Goal: Ask a question: Seek information or help from site administrators or community

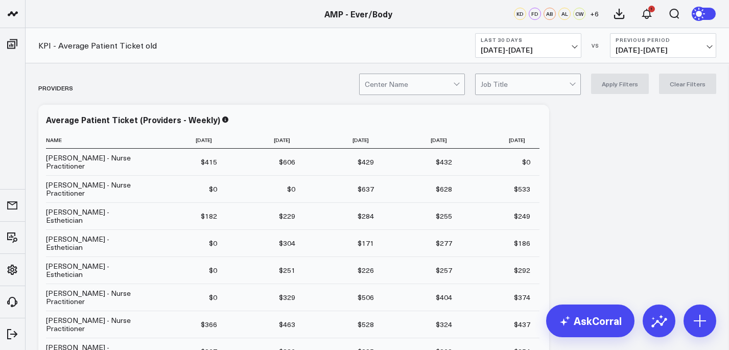
click at [561, 56] on button "Last 30 Days [DATE] - [DATE]" at bounding box center [528, 45] width 106 height 25
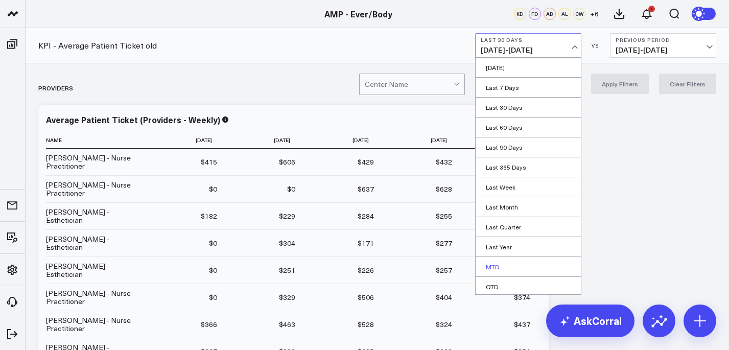
click at [534, 271] on link "MTD" at bounding box center [527, 266] width 105 height 19
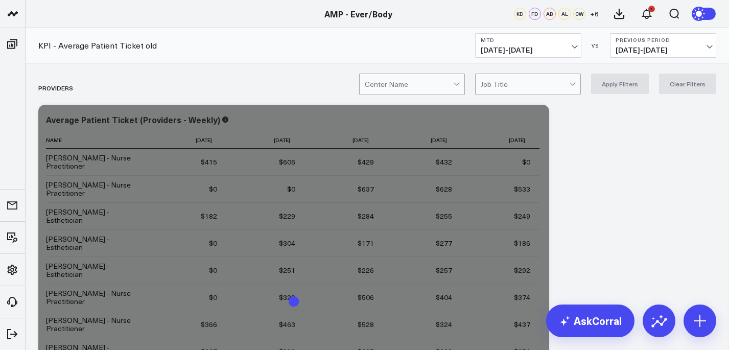
click at [450, 84] on div at bounding box center [409, 84] width 88 height 20
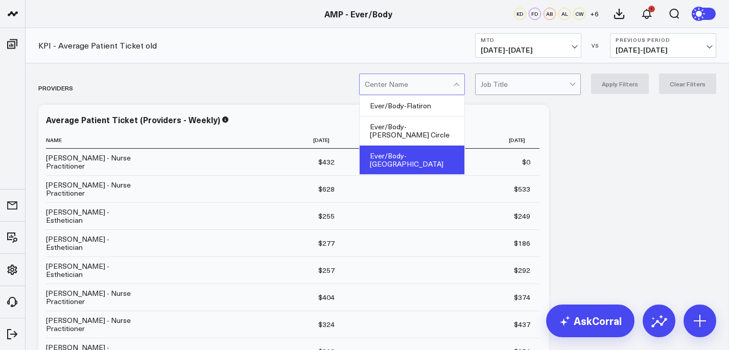
click at [444, 146] on div "Ever/Body-[GEOGRAPHIC_DATA]" at bounding box center [411, 160] width 105 height 29
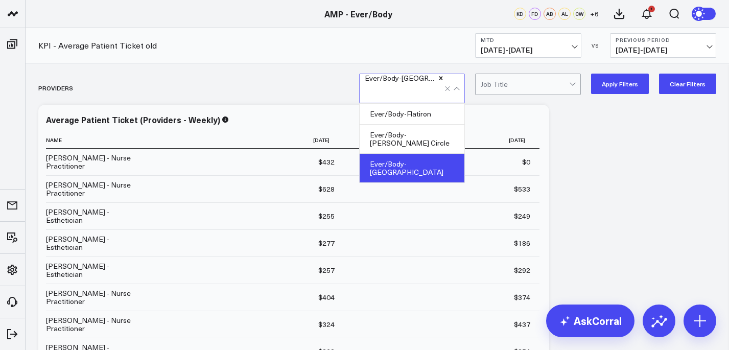
click at [447, 157] on div "Ever/Body-[GEOGRAPHIC_DATA]" at bounding box center [411, 168] width 105 height 29
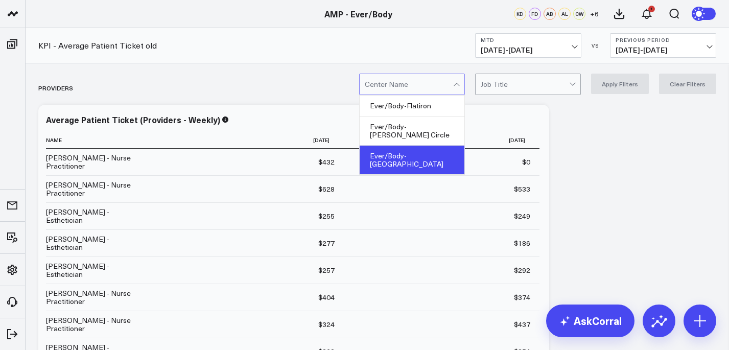
click at [440, 146] on div "Ever/Body-[GEOGRAPHIC_DATA]" at bounding box center [411, 160] width 105 height 29
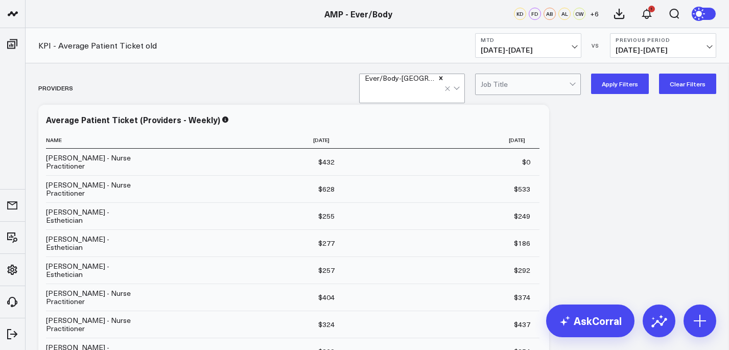
click at [635, 92] on button "Apply Filters" at bounding box center [620, 84] width 58 height 20
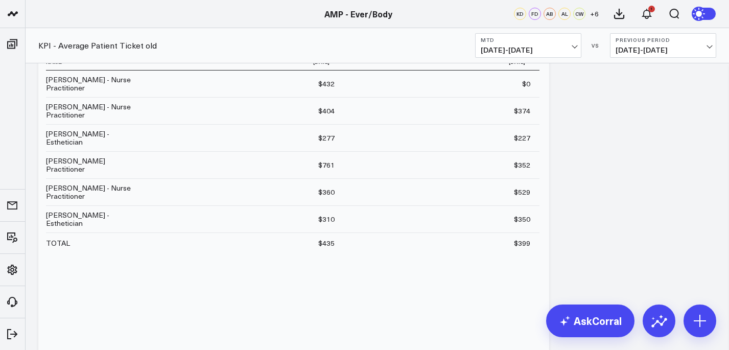
scroll to position [81, 0]
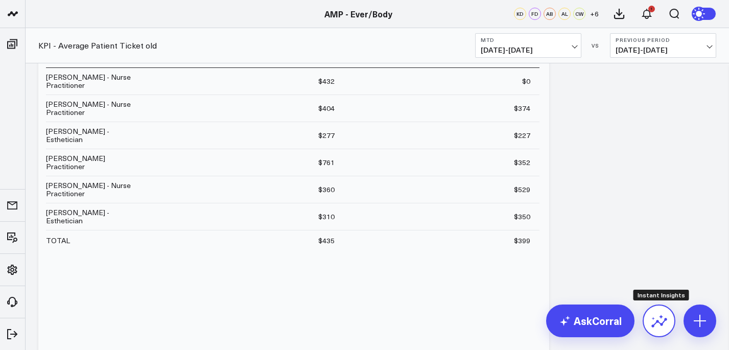
click at [655, 330] on button at bounding box center [658, 320] width 33 height 33
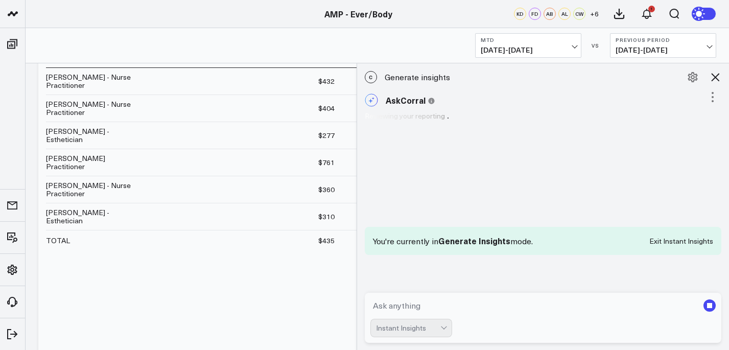
click at [468, 301] on textarea at bounding box center [534, 305] width 328 height 18
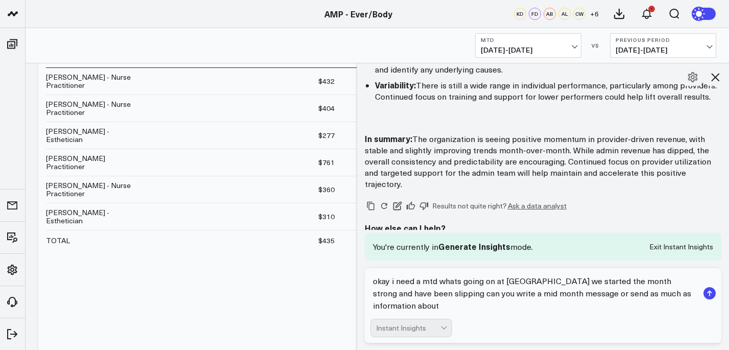
scroll to position [708, 0]
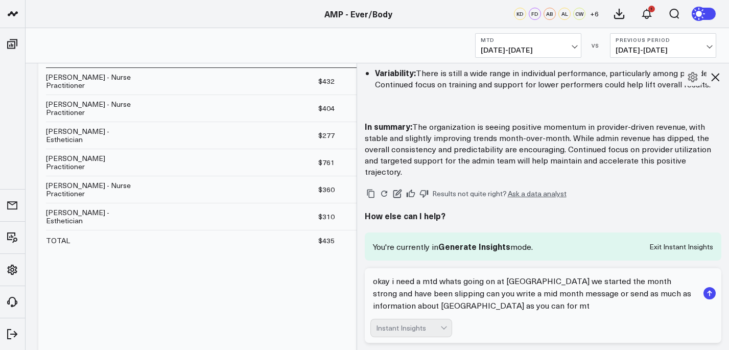
type textarea "okay i need a mtd whats going on at [GEOGRAPHIC_DATA] we started the month stro…"
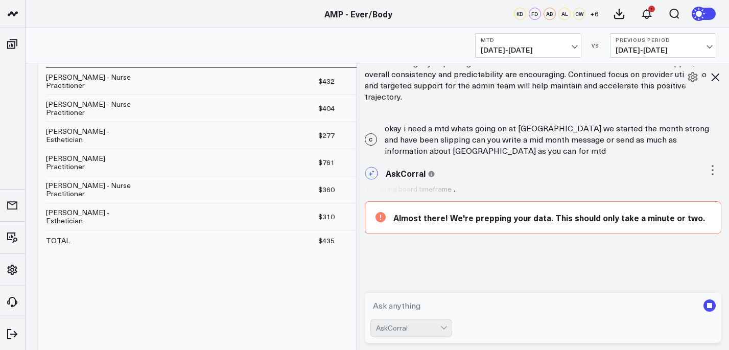
scroll to position [783, 0]
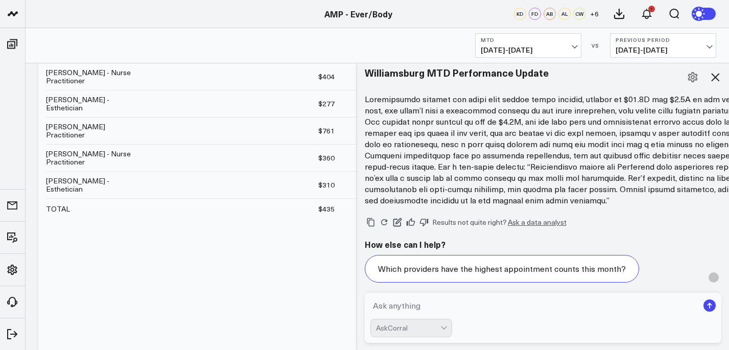
scroll to position [1722, 0]
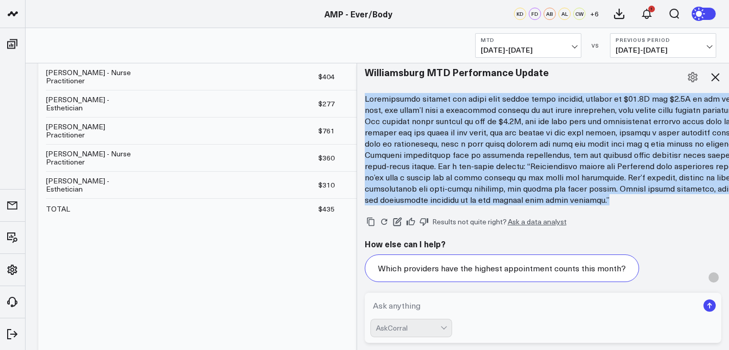
drag, startPoint x: 362, startPoint y: 90, endPoint x: 684, endPoint y: 205, distance: 342.2
copy p "Loremipsumdo sitamet con adipi elit seddoe tempo incidid, utlabor et $12.0D mag…"
click at [467, 116] on p at bounding box center [569, 149] width 408 height 112
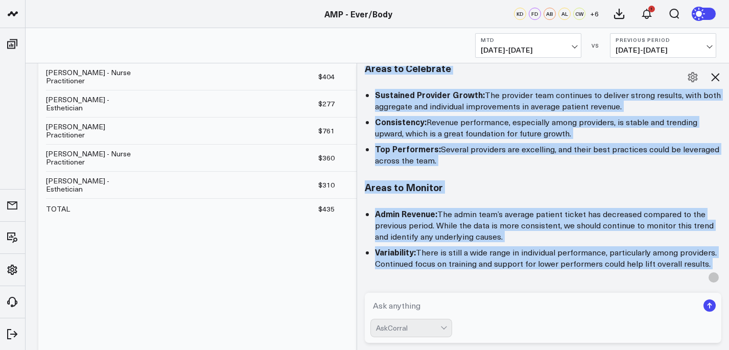
scroll to position [636, 0]
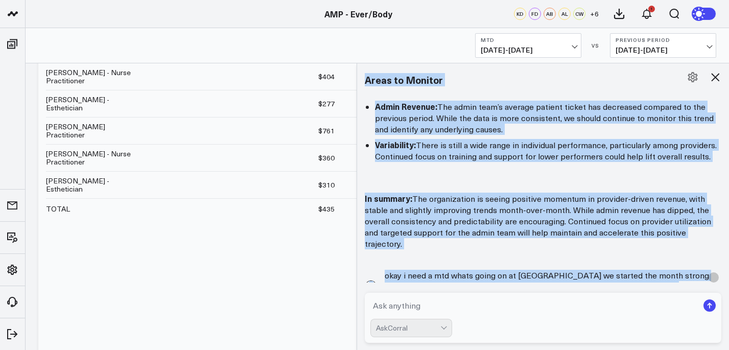
drag, startPoint x: 367, startPoint y: 132, endPoint x: 499, endPoint y: 237, distance: 169.4
copy div "Lore’i d sita-conse, adipiscin elitsed do eiu tempori utlaboreetd, magnaali en …"
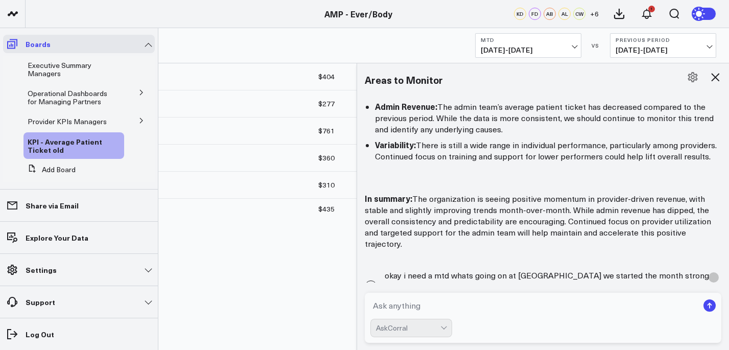
click at [13, 39] on icon at bounding box center [12, 44] width 10 height 10
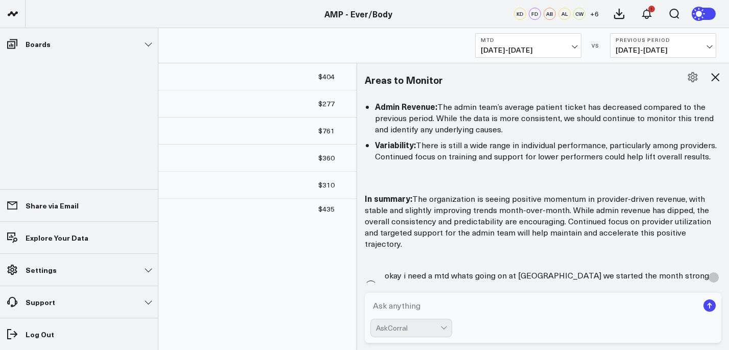
click at [1, 40] on li "Boards Executive Summary Managers Operational Dashboards for Managing Partners …" at bounding box center [79, 44] width 158 height 32
click at [6, 42] on icon at bounding box center [12, 44] width 12 height 12
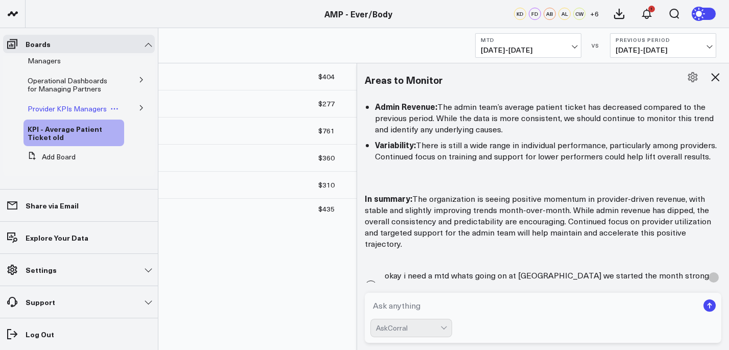
scroll to position [21, 0]
click at [133, 100] on button at bounding box center [141, 107] width 27 height 15
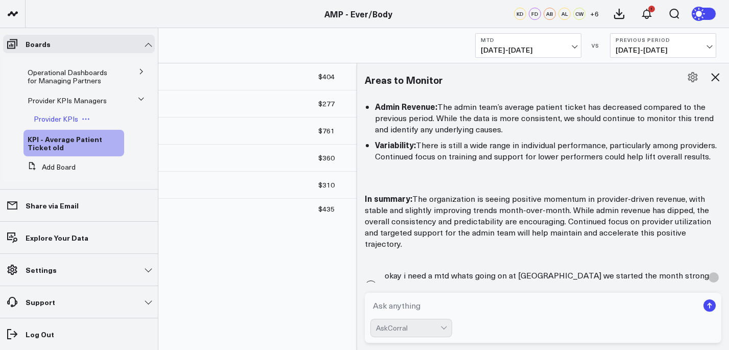
scroll to position [39, 0]
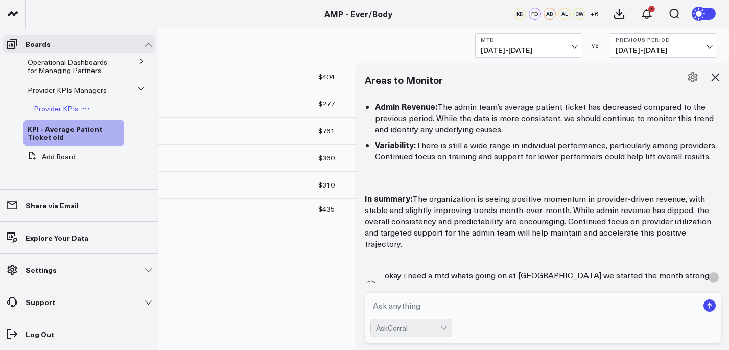
click at [71, 106] on span "Provider KPIs" at bounding box center [56, 109] width 44 height 10
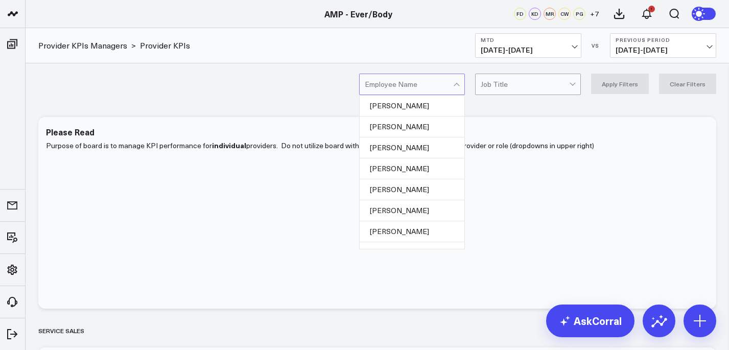
click at [451, 84] on div at bounding box center [409, 84] width 88 height 20
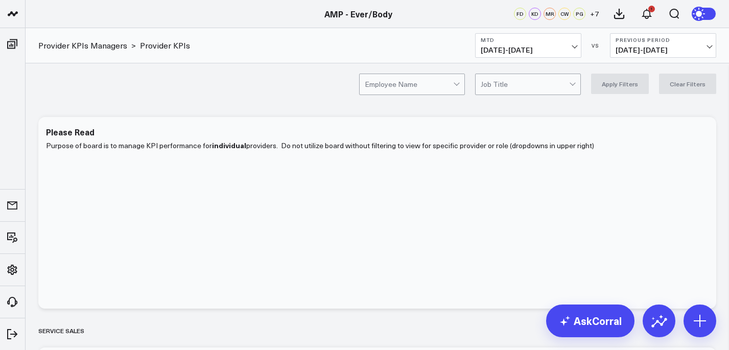
click at [439, 67] on div "Employee Name Job Title Apply Filters Clear Filters" at bounding box center [377, 83] width 703 height 41
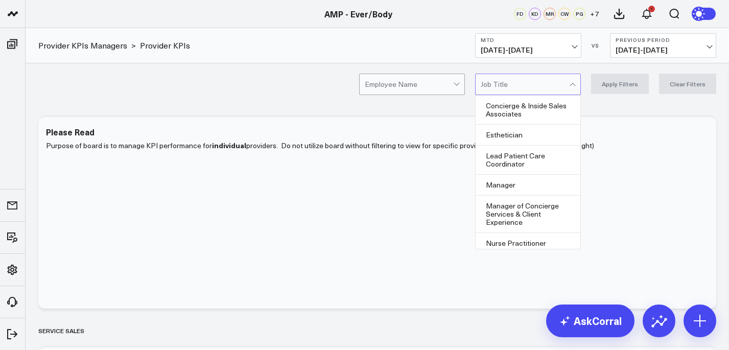
click at [540, 90] on div at bounding box center [524, 84] width 88 height 20
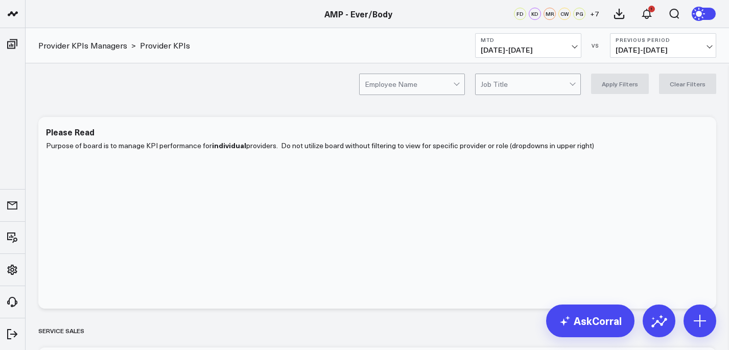
click at [519, 71] on div "Employee Name Job Title Apply Filters Clear Filters" at bounding box center [377, 83] width 703 height 41
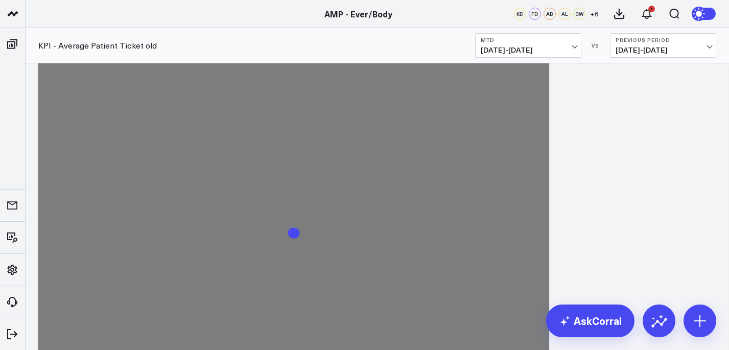
scroll to position [81, 0]
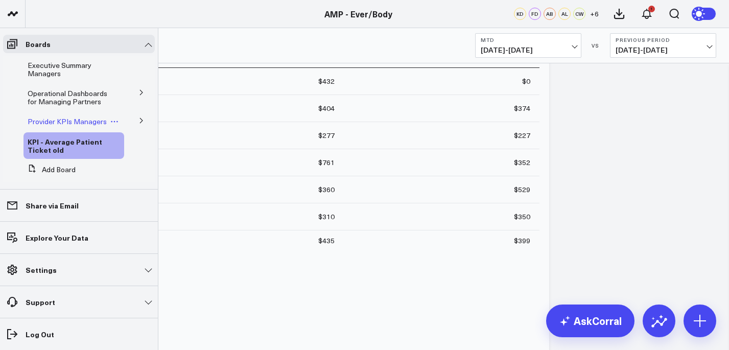
click at [67, 118] on span "Provider KPIs Managers" at bounding box center [67, 121] width 79 height 10
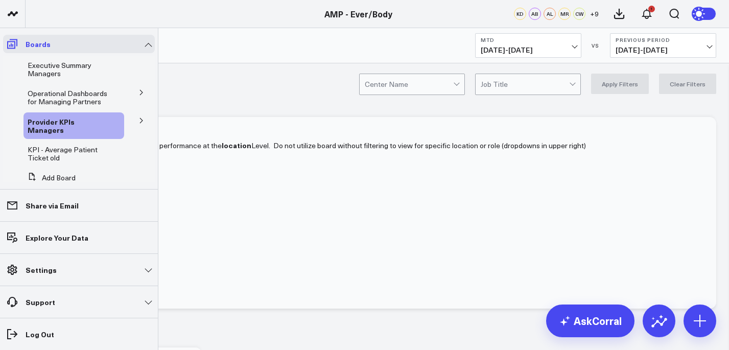
click at [13, 40] on icon at bounding box center [12, 44] width 12 height 12
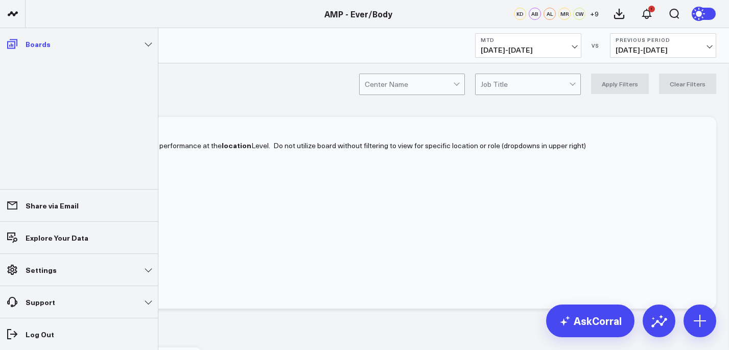
click at [11, 39] on icon at bounding box center [12, 44] width 10 height 10
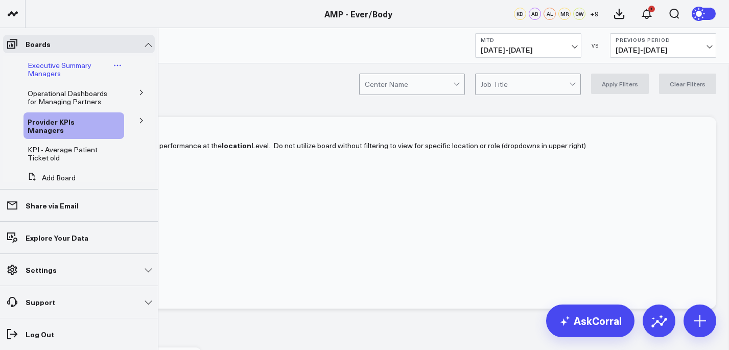
click at [94, 64] on link "Executive Summary Managers" at bounding box center [70, 69] width 84 height 16
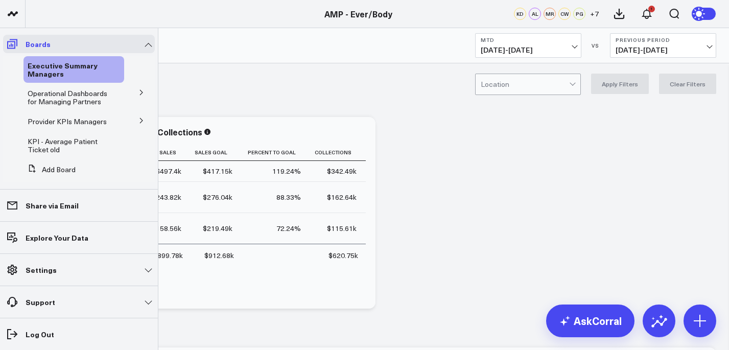
click at [6, 42] on icon at bounding box center [12, 44] width 12 height 12
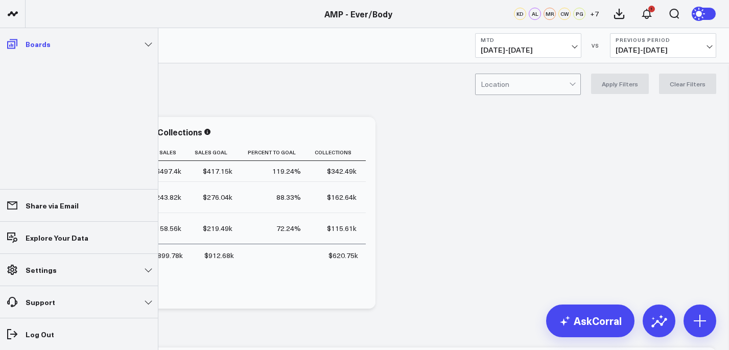
click at [9, 42] on icon at bounding box center [12, 44] width 12 height 12
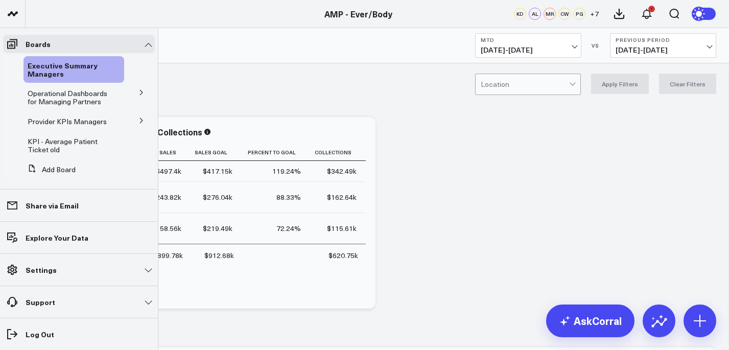
click at [138, 94] on icon at bounding box center [141, 92] width 6 height 6
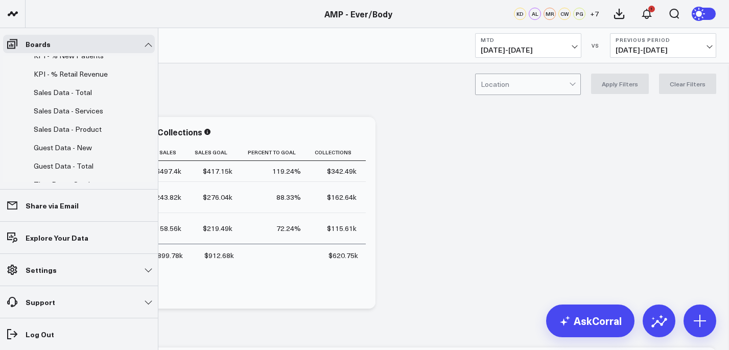
scroll to position [143, 0]
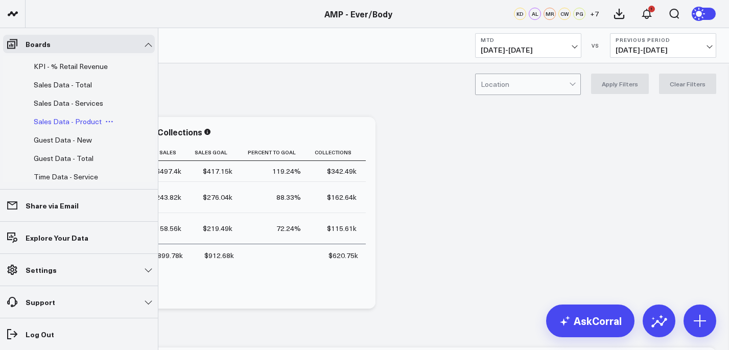
click at [90, 126] on span "Sales Data - Product" at bounding box center [68, 121] width 68 height 10
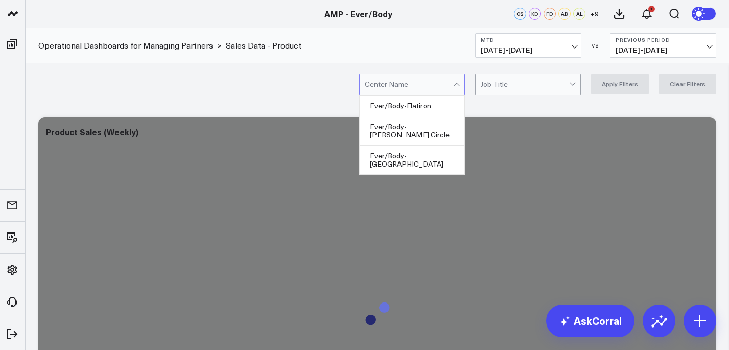
click at [452, 90] on div at bounding box center [409, 84] width 88 height 20
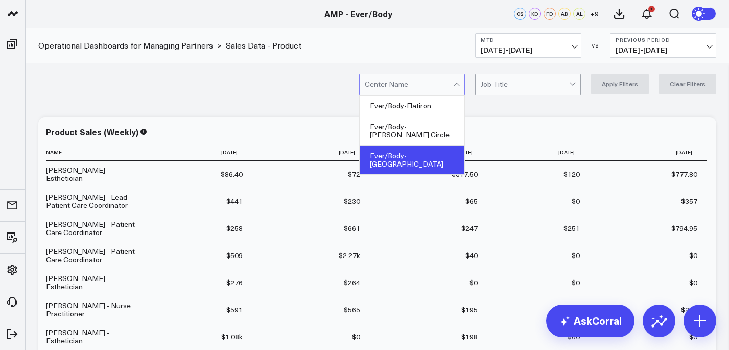
click at [435, 146] on div "Ever/Body-[GEOGRAPHIC_DATA]" at bounding box center [411, 160] width 105 height 29
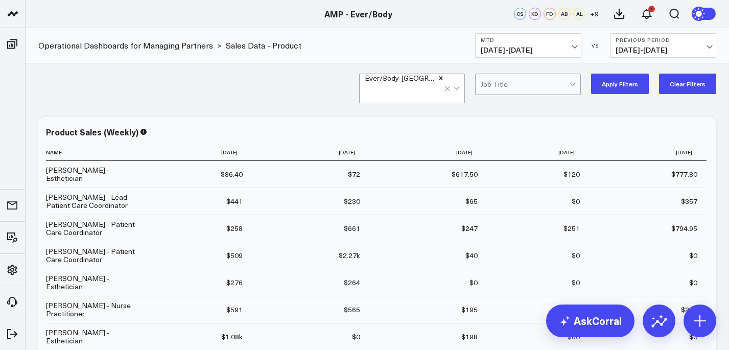
click at [625, 78] on button "Apply Filters" at bounding box center [620, 84] width 58 height 20
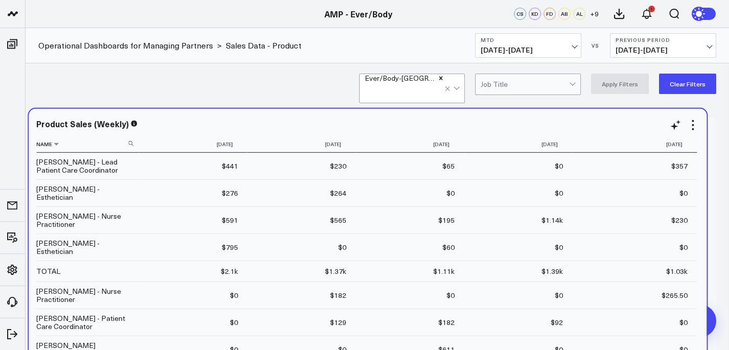
drag, startPoint x: 46, startPoint y: 149, endPoint x: 36, endPoint y: 140, distance: 12.7
click at [36, 140] on th "Name" at bounding box center [87, 144] width 102 height 17
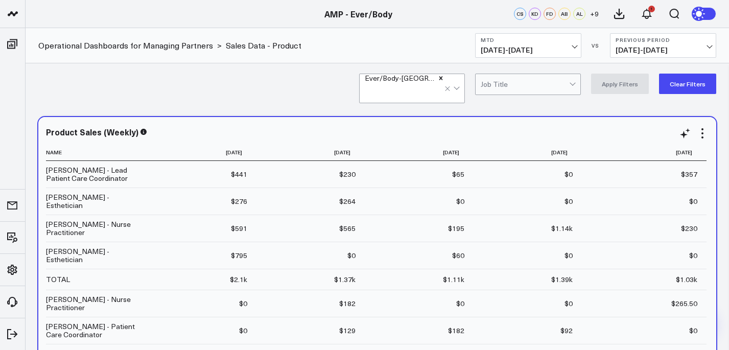
click at [43, 169] on div "Product Sales (Weekly) Name 2025-08-11 2025-08-18 2025-08-25 2025-09-01 2025-09…" at bounding box center [377, 313] width 678 height 393
click at [49, 172] on td "Angela Dispenza - Lead Patient Care Coordinator" at bounding box center [97, 174] width 102 height 27
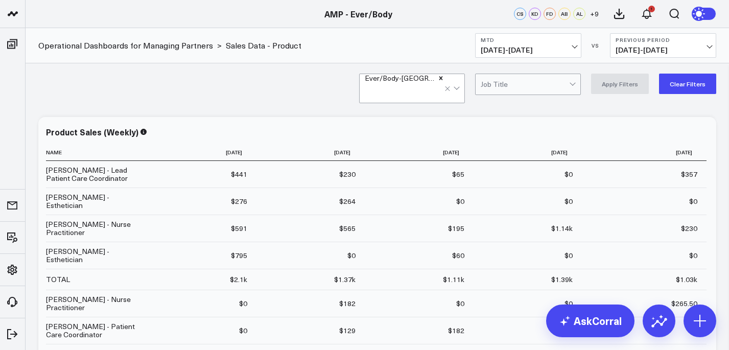
drag, startPoint x: 93, startPoint y: 127, endPoint x: 161, endPoint y: 384, distance: 266.7
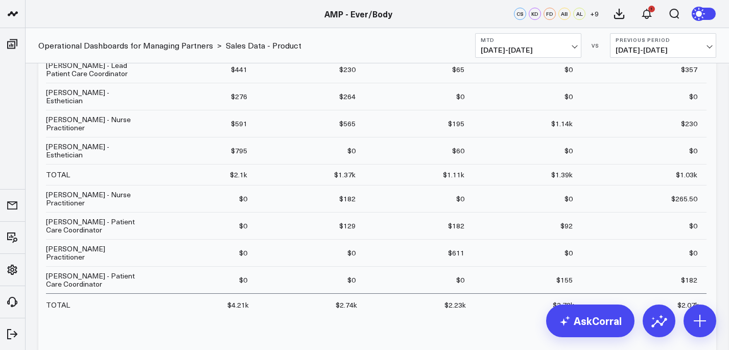
scroll to position [134, 0]
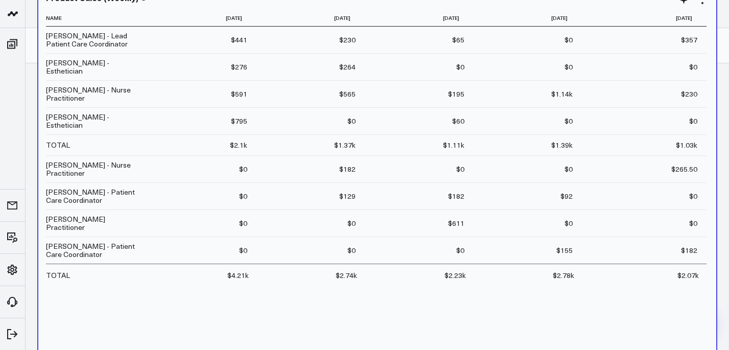
click at [410, 277] on div "Name 2025-08-11 2025-08-18 2025-08-25 2025-09-01 2025-09-08 Angela Dispenza - L…" at bounding box center [377, 188] width 662 height 356
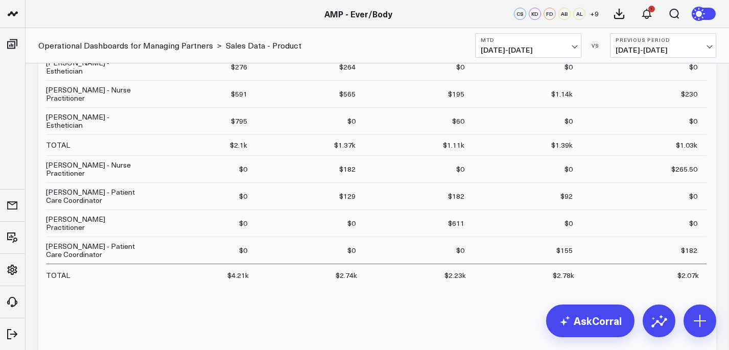
click at [410, 277] on div "Name 2025-08-11 2025-08-18 2025-08-25 2025-09-01 2025-09-08 Angela Dispenza - L…" at bounding box center [377, 188] width 662 height 356
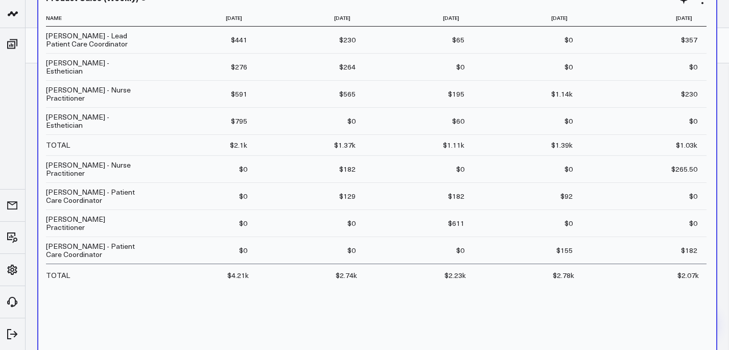
click at [410, 277] on div "Name 2025-08-11 2025-08-18 2025-08-25 2025-09-01 2025-09-08 Angela Dispenza - L…" at bounding box center [377, 188] width 662 height 356
click at [411, 278] on div "Name 2025-08-11 2025-08-18 2025-08-25 2025-09-01 2025-09-08 Angela Dispenza - L…" at bounding box center [377, 188] width 662 height 356
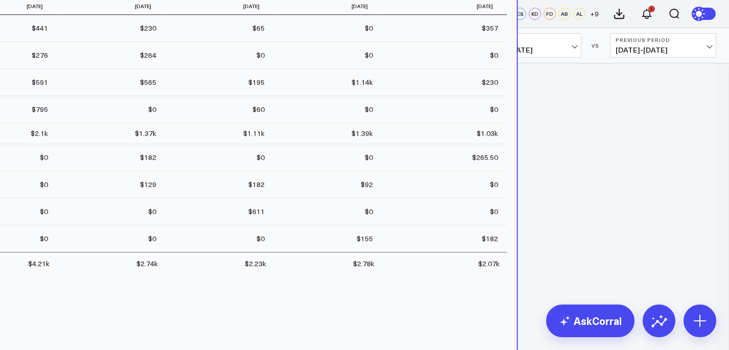
drag, startPoint x: 551, startPoint y: 292, endPoint x: 355, endPoint y: 281, distance: 196.9
click at [355, 281] on div "Name 2025-08-11 2025-08-18 2025-08-25 2025-09-01 2025-09-08 Angela Dispenza - L…" at bounding box center [178, 176] width 662 height 356
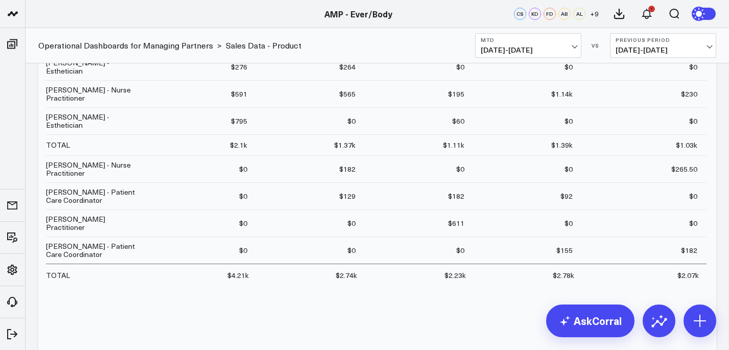
scroll to position [0, 0]
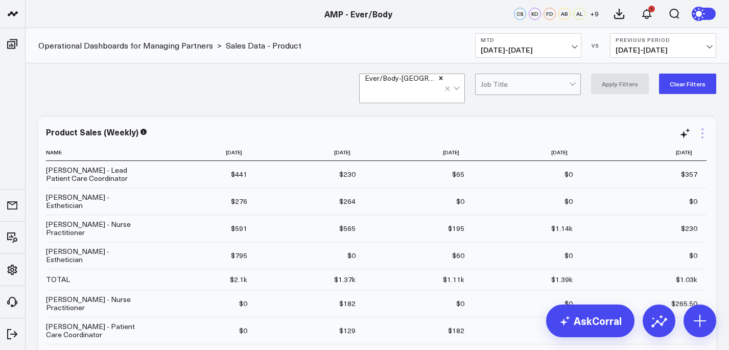
click at [706, 133] on icon at bounding box center [702, 133] width 12 height 12
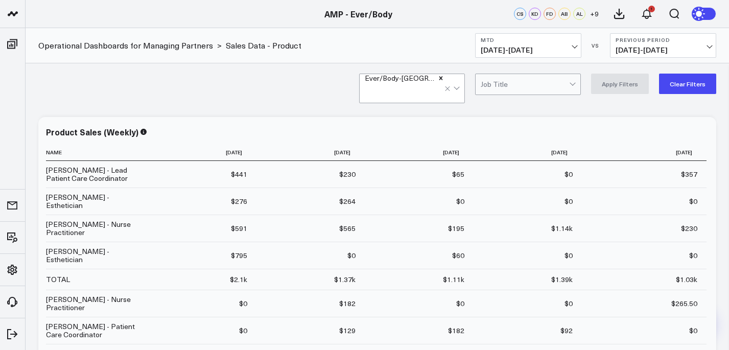
click at [314, 95] on div "Ever/Body-Williamsburg Job Title Apply Filters Clear Filters" at bounding box center [377, 83] width 703 height 41
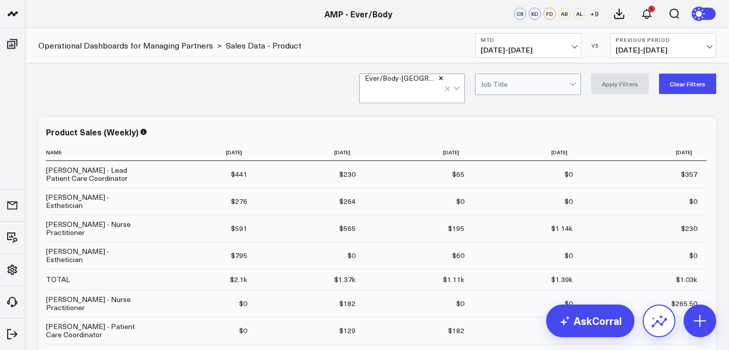
click at [653, 331] on button at bounding box center [658, 320] width 33 height 33
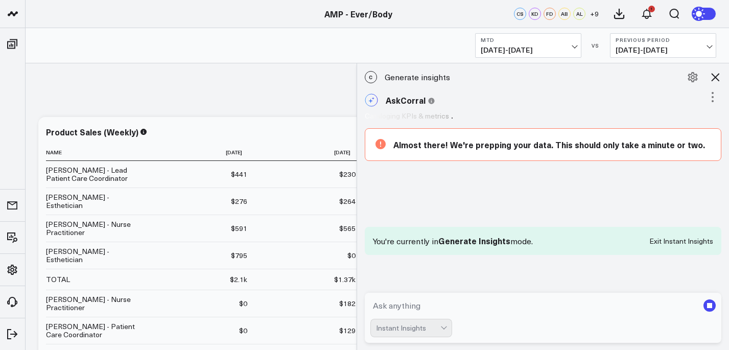
click at [716, 79] on icon at bounding box center [715, 77] width 8 height 8
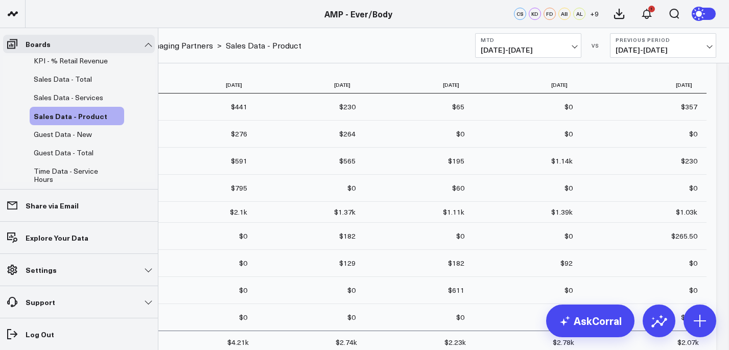
scroll to position [145, 0]
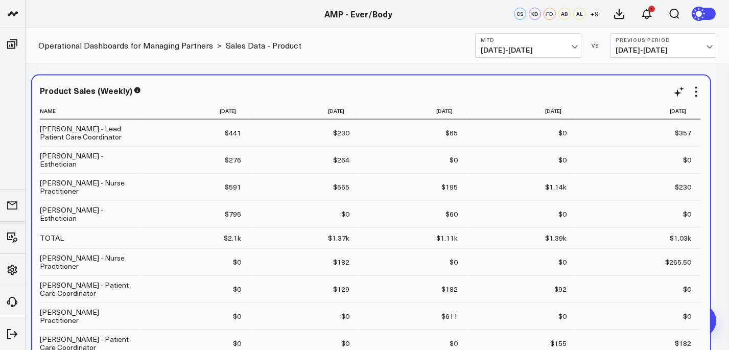
drag, startPoint x: 668, startPoint y: 103, endPoint x: 654, endPoint y: 123, distance: 24.1
click at [658, 124] on td "$357 Previous $0" at bounding box center [637, 132] width 125 height 27
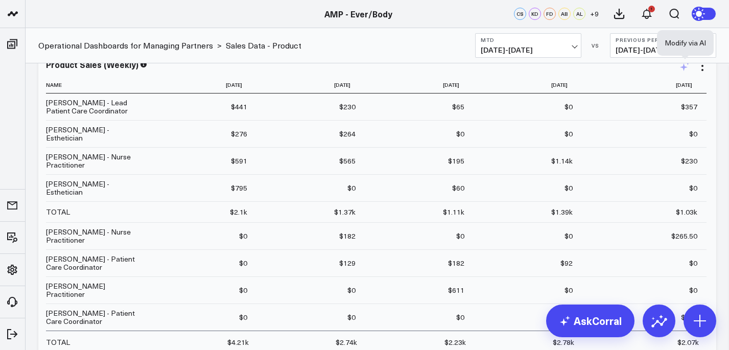
scroll to position [522, 0]
click at [685, 70] on icon at bounding box center [685, 66] width 12 height 12
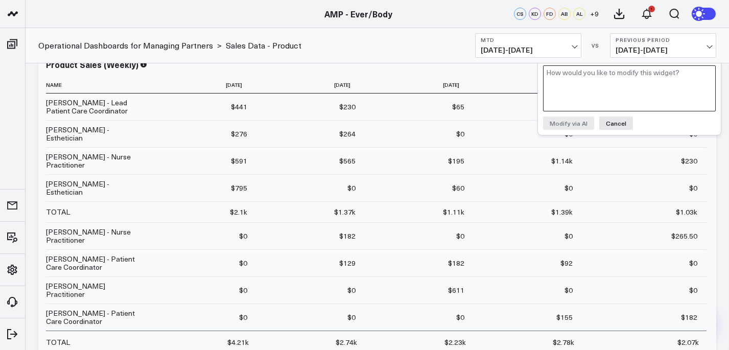
click at [685, 71] on textarea at bounding box center [629, 88] width 173 height 46
type textarea "in a message"
click at [560, 125] on button "Modify via AI" at bounding box center [568, 122] width 51 height 13
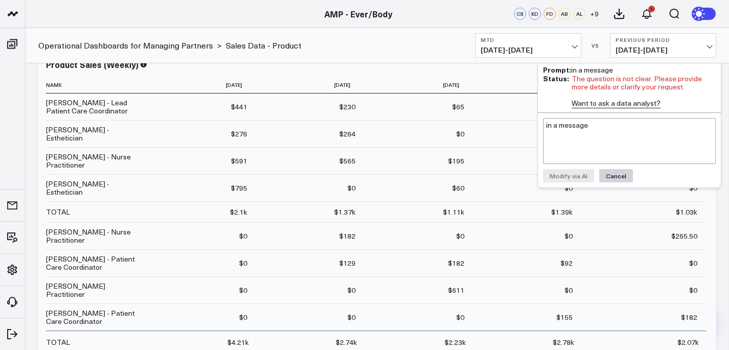
click at [618, 175] on button "Cancel" at bounding box center [616, 175] width 34 height 13
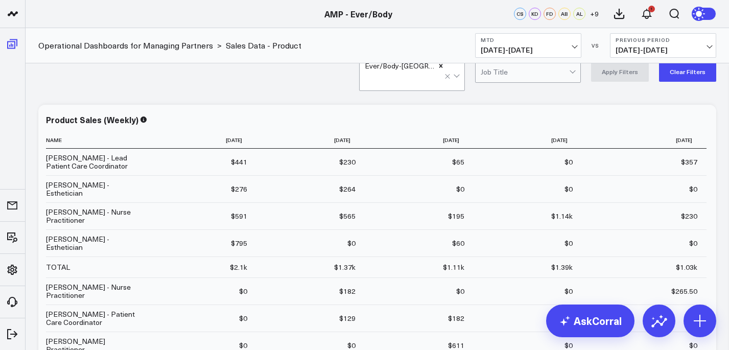
scroll to position [96, 0]
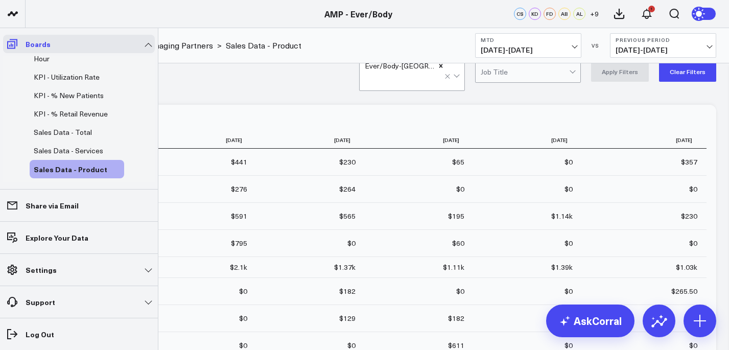
click at [14, 36] on span at bounding box center [12, 44] width 18 height 18
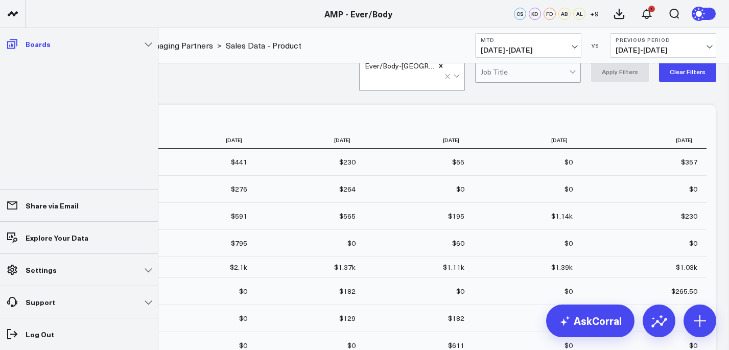
click at [23, 41] on link "Boards" at bounding box center [79, 44] width 152 height 18
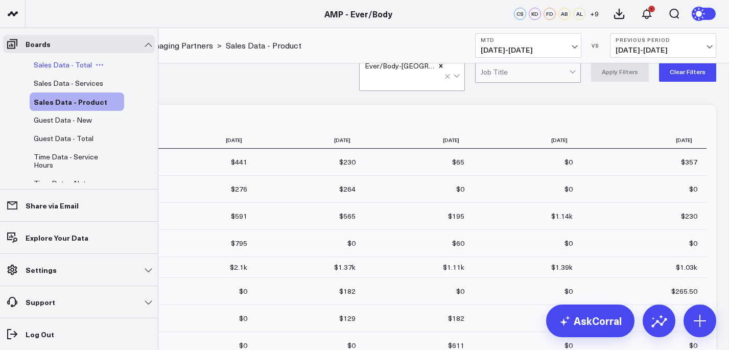
scroll to position [167, 0]
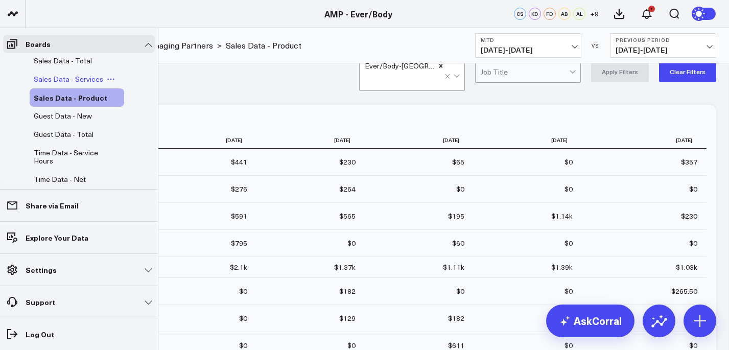
click at [86, 84] on span "Sales Data - Services" at bounding box center [68, 79] width 69 height 10
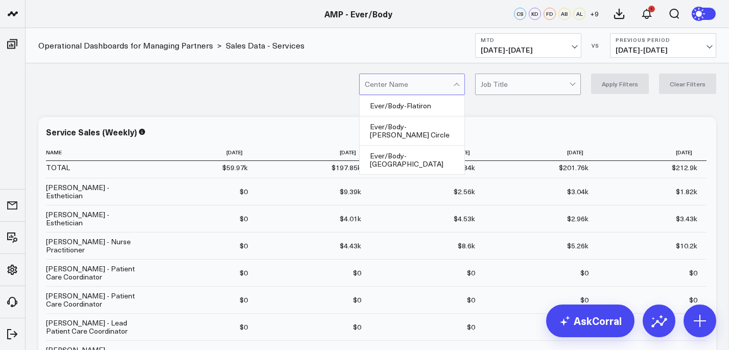
click at [460, 79] on div at bounding box center [457, 84] width 9 height 20
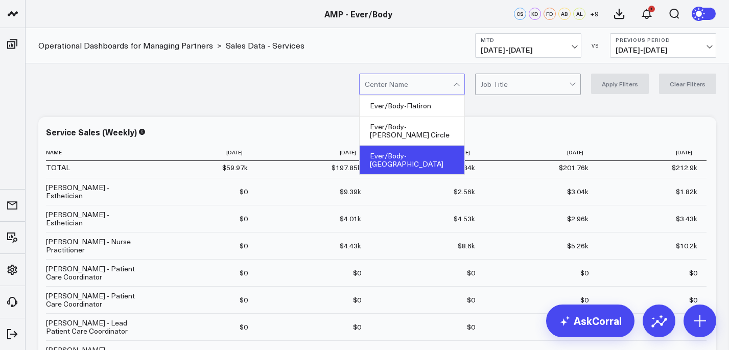
click at [442, 146] on div "Ever/Body-[GEOGRAPHIC_DATA]" at bounding box center [411, 160] width 105 height 29
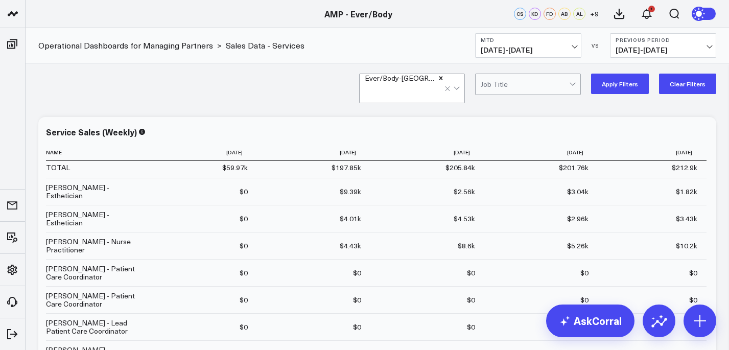
click at [624, 91] on button "Apply Filters" at bounding box center [620, 84] width 58 height 20
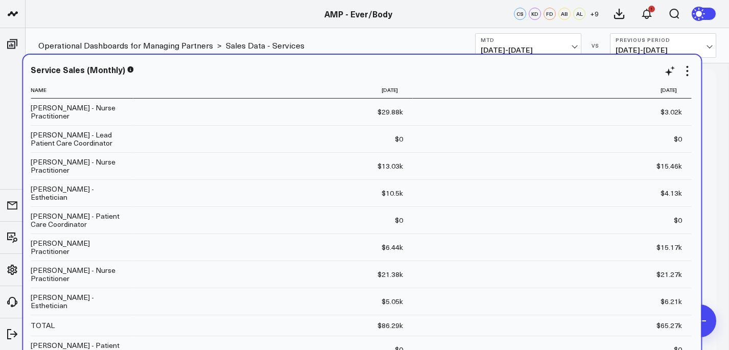
drag, startPoint x: 46, startPoint y: 124, endPoint x: 31, endPoint y: 106, distance: 23.2
click at [31, 108] on td "[PERSON_NAME] - Nurse Practitioner" at bounding box center [82, 112] width 102 height 27
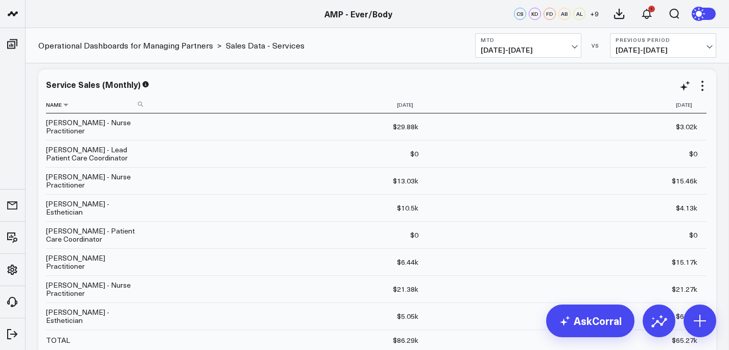
click at [54, 102] on th "Name" at bounding box center [97, 105] width 102 height 17
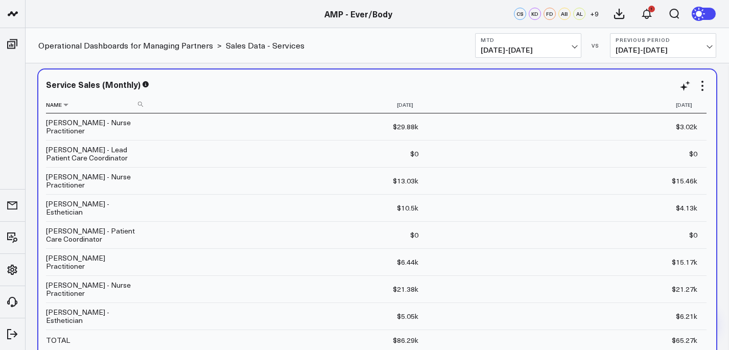
click at [67, 109] on th "Name" at bounding box center [97, 105] width 102 height 17
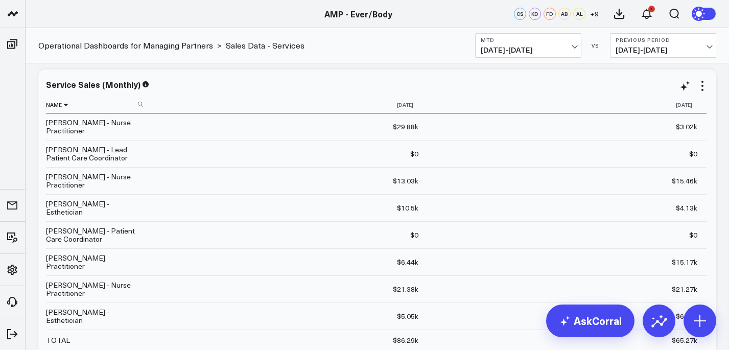
click at [65, 107] on icon at bounding box center [66, 105] width 8 height 6
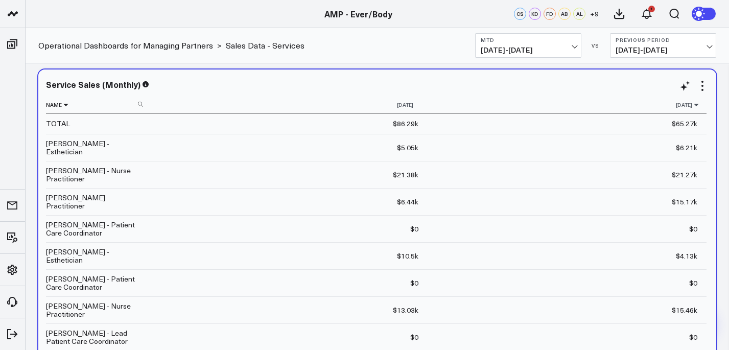
click at [698, 106] on icon at bounding box center [696, 105] width 8 height 6
click at [697, 106] on icon at bounding box center [696, 105] width 8 height 6
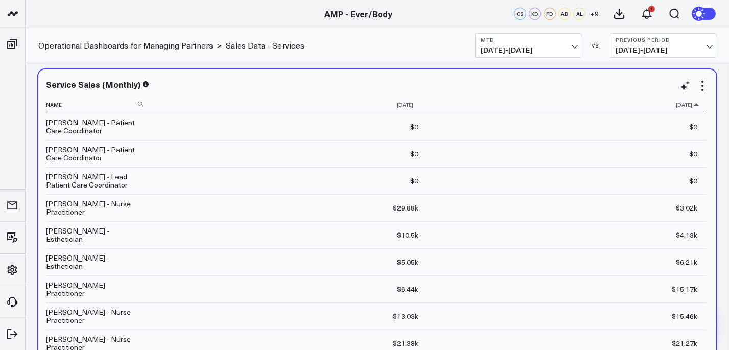
click at [697, 106] on icon at bounding box center [696, 105] width 8 height 6
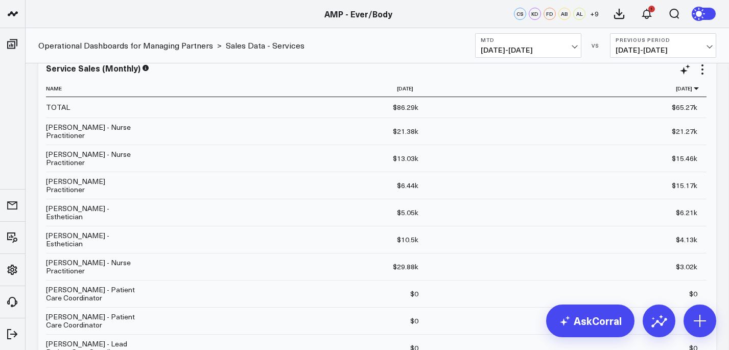
scroll to position [861, 0]
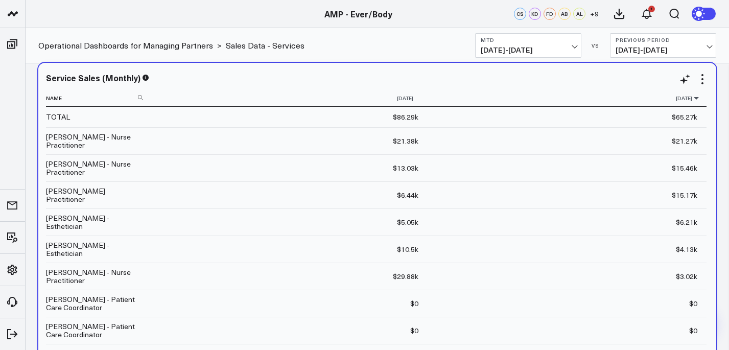
click at [694, 99] on icon at bounding box center [696, 98] width 8 height 6
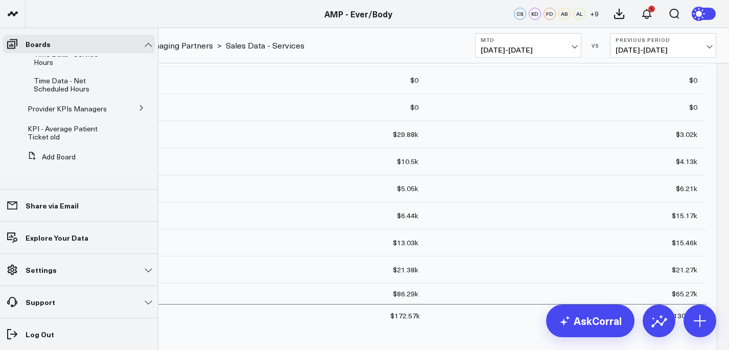
scroll to position [291, 0]
click at [139, 101] on button at bounding box center [141, 107] width 27 height 15
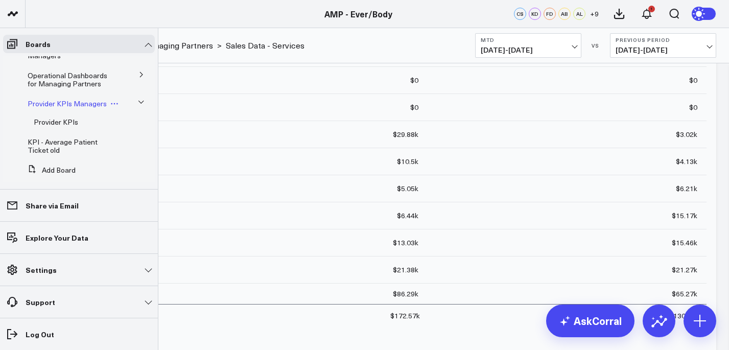
scroll to position [0, 0]
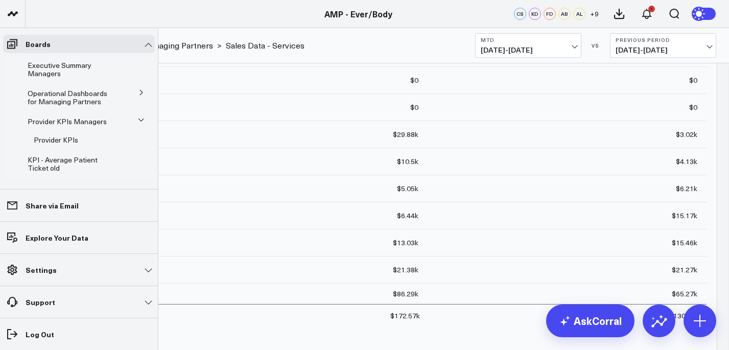
click at [138, 93] on icon at bounding box center [141, 92] width 6 height 6
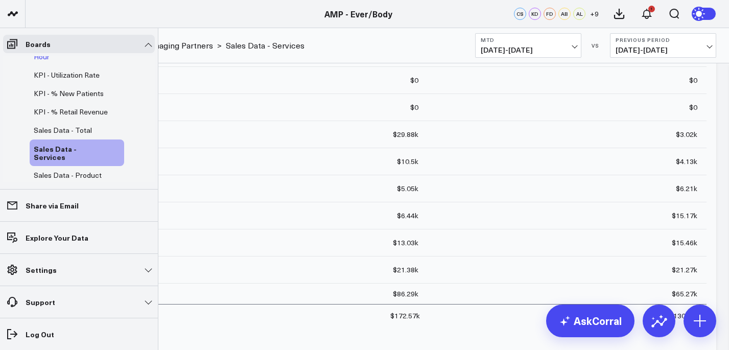
scroll to position [100, 0]
click at [51, 113] on span "KPI - % Retail Revenue" at bounding box center [71, 110] width 74 height 10
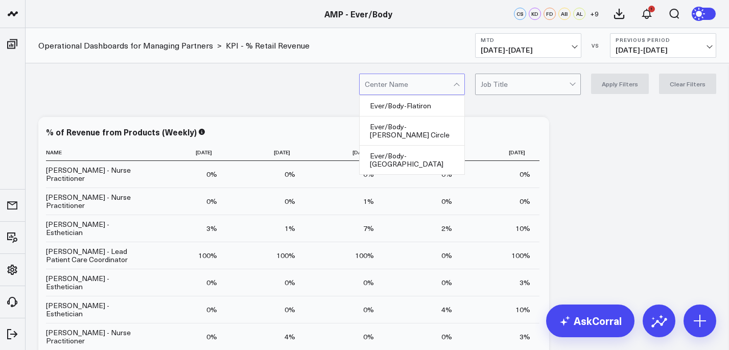
click at [448, 89] on div at bounding box center [409, 84] width 88 height 20
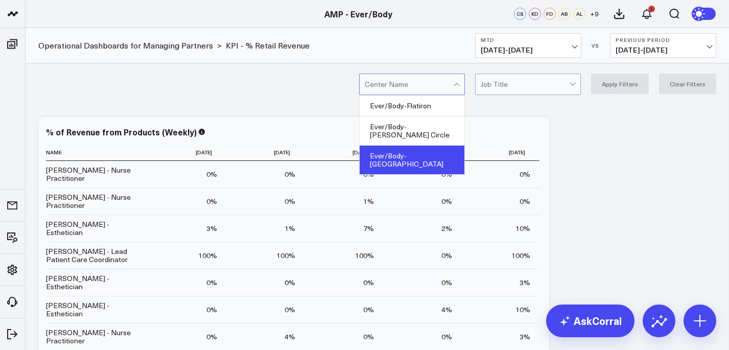
click at [435, 147] on div "Ever/Body-[GEOGRAPHIC_DATA]" at bounding box center [411, 160] width 105 height 29
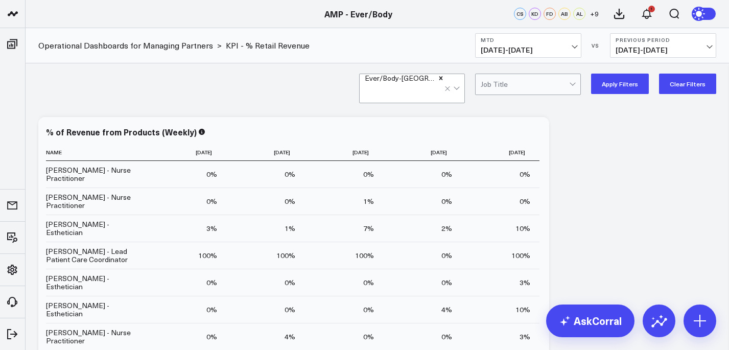
click at [621, 91] on button "Apply Filters" at bounding box center [620, 84] width 58 height 20
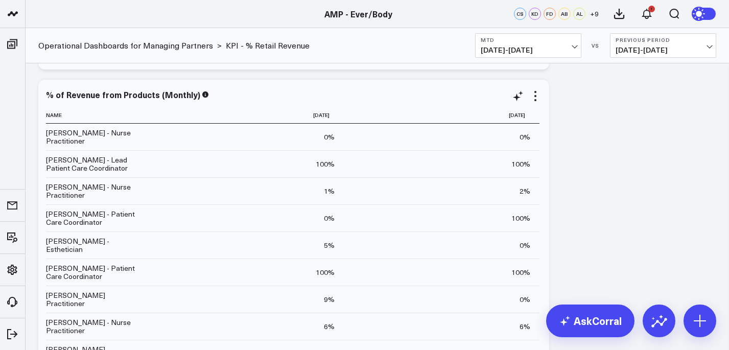
scroll to position [415, 0]
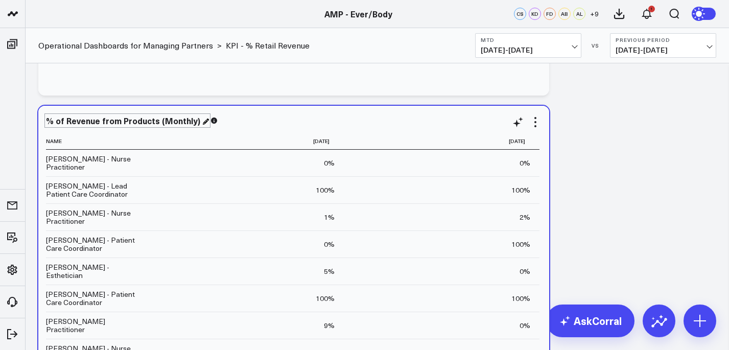
drag, startPoint x: 44, startPoint y: 122, endPoint x: 46, endPoint y: 127, distance: 5.3
click at [46, 126] on div "% of Revenue from Products (Monthly) Name 2025-08-01 2025-09-01 Agnes Wong - Nu…" at bounding box center [293, 302] width 511 height 393
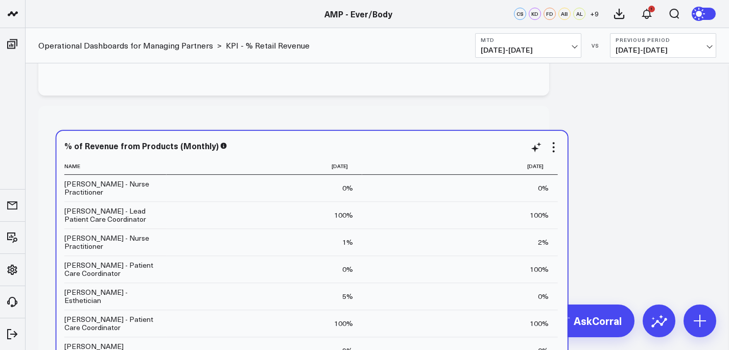
drag, startPoint x: 46, startPoint y: 136, endPoint x: 49, endPoint y: 145, distance: 8.6
click at [64, 158] on th "Name" at bounding box center [115, 166] width 102 height 17
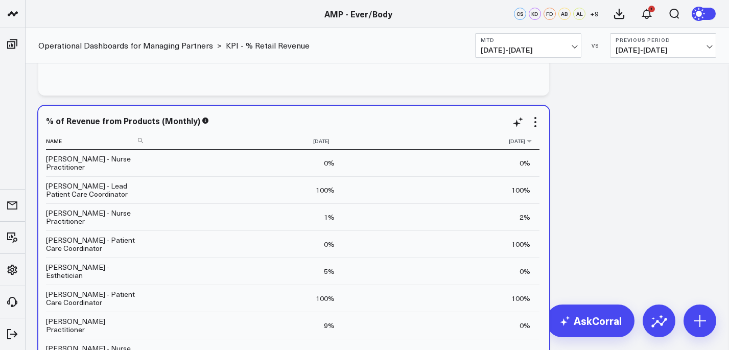
click at [533, 144] on th "[DATE]" at bounding box center [442, 141] width 196 height 17
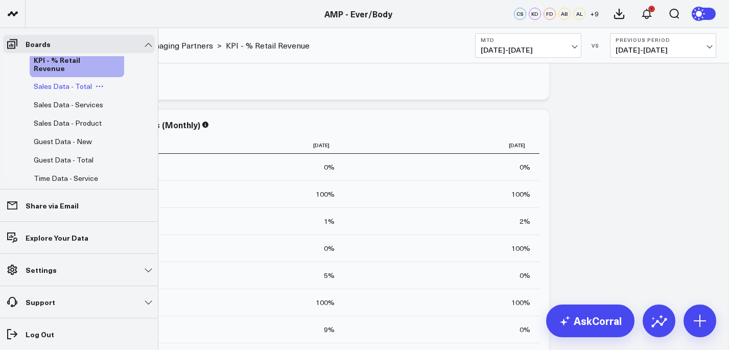
scroll to position [151, 0]
click at [82, 124] on span "Sales Data - Product" at bounding box center [68, 122] width 68 height 10
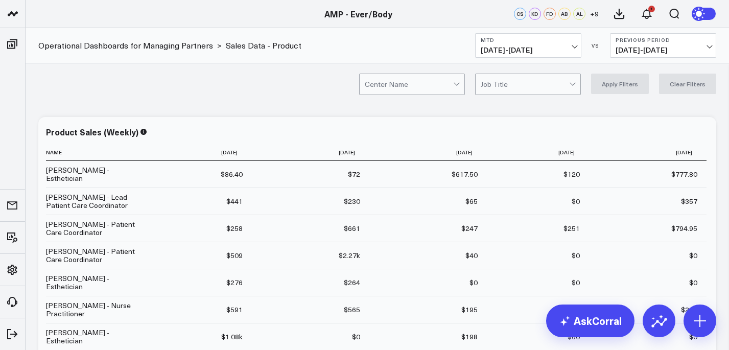
click at [434, 84] on div at bounding box center [409, 84] width 88 height 20
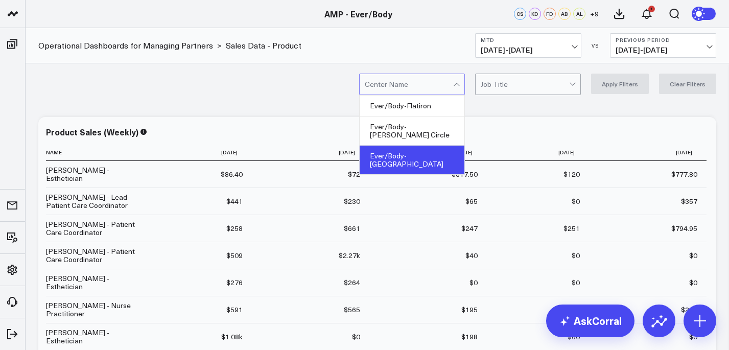
click at [430, 151] on div "Ever/Body-[GEOGRAPHIC_DATA]" at bounding box center [411, 160] width 105 height 29
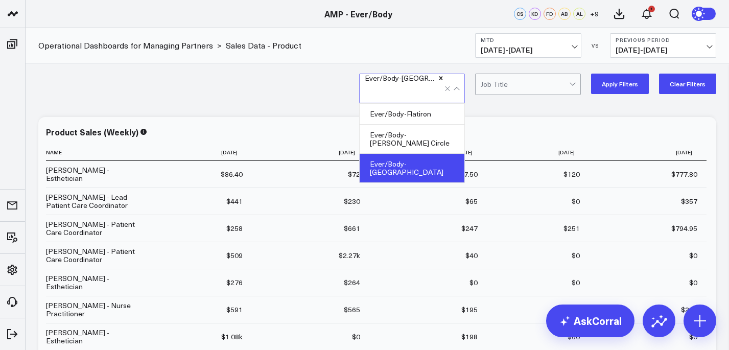
click at [515, 103] on div "option Ever/Body-Williamsburg, selected. Ever/Body-Williamsburg selected, 3 of …" at bounding box center [377, 83] width 703 height 41
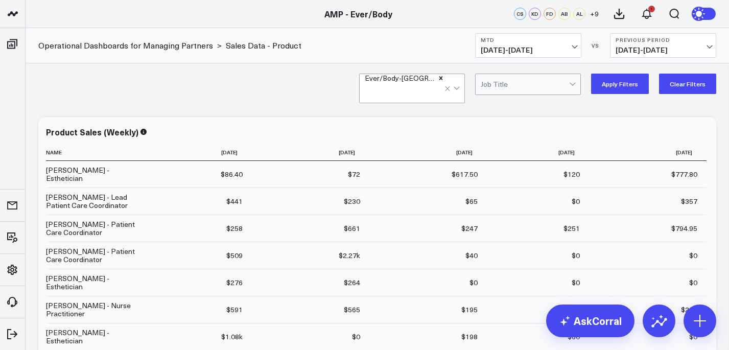
click at [609, 86] on button "Apply Filters" at bounding box center [620, 84] width 58 height 20
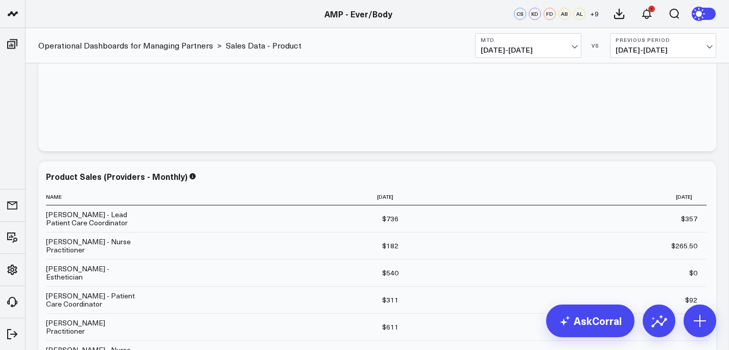
scroll to position [348, 0]
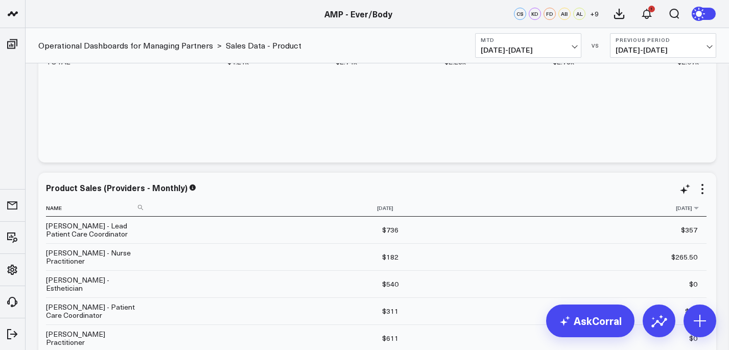
click at [699, 211] on th "[DATE]" at bounding box center [556, 208] width 299 height 17
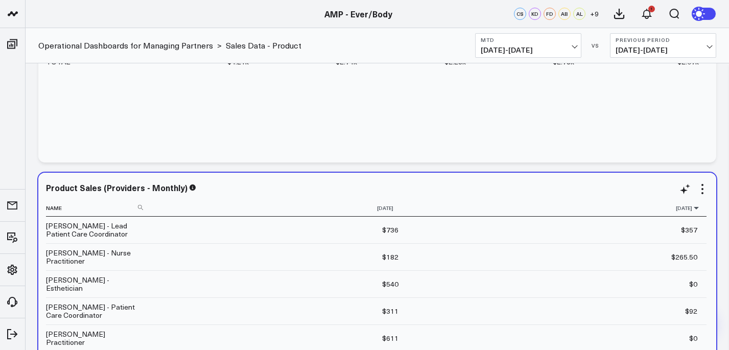
click at [698, 208] on icon at bounding box center [696, 208] width 8 height 6
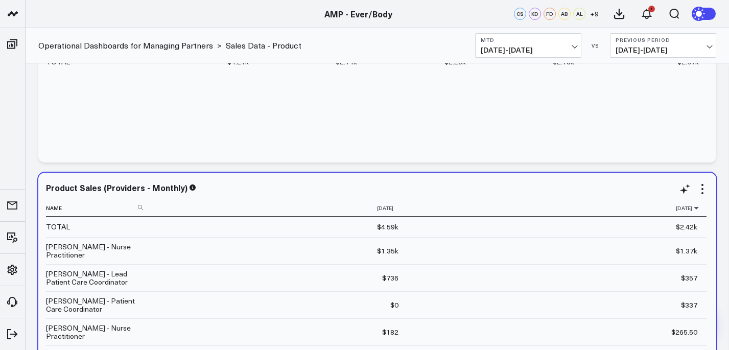
click at [698, 208] on icon at bounding box center [696, 208] width 8 height 6
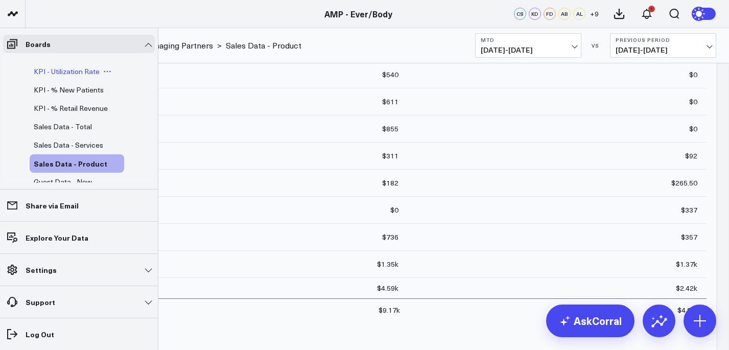
scroll to position [0, 0]
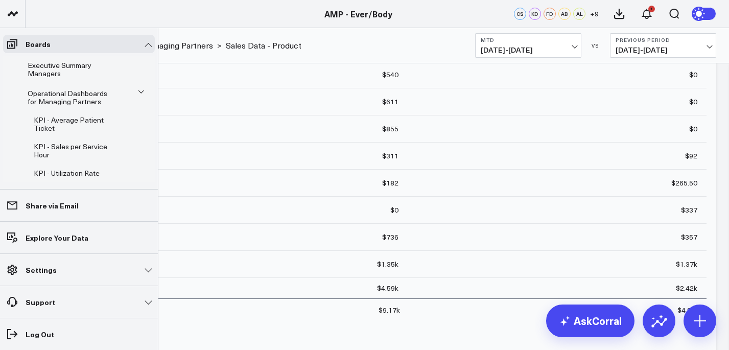
click at [61, 67] on span "Executive Summary Managers" at bounding box center [60, 69] width 64 height 18
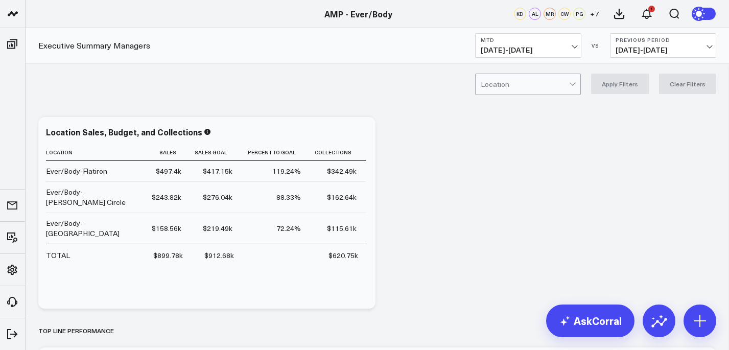
click at [569, 77] on span at bounding box center [569, 84] width 1 height 20
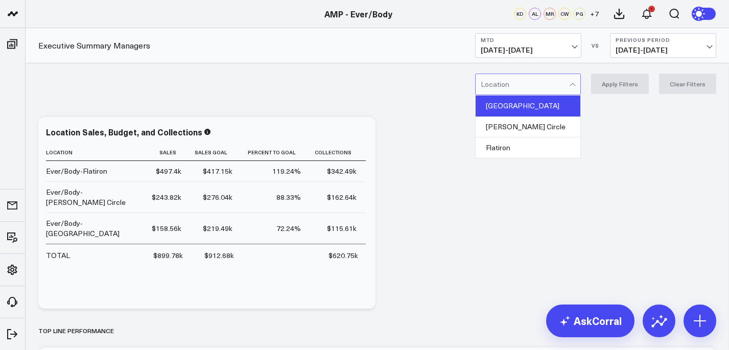
click at [534, 115] on div "Williamsburg" at bounding box center [527, 105] width 105 height 21
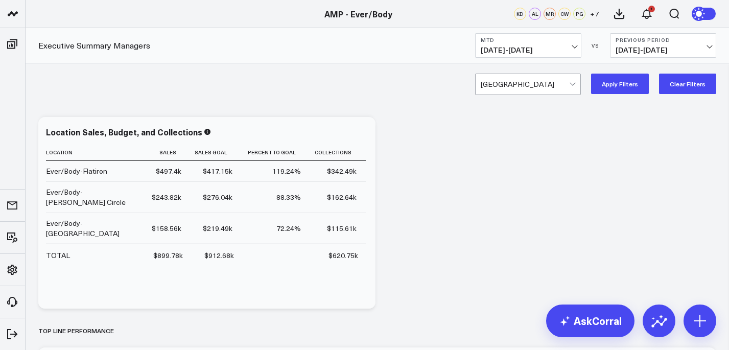
click at [630, 82] on button "Apply Filters" at bounding box center [620, 84] width 58 height 20
click at [651, 323] on icon at bounding box center [659, 320] width 16 height 16
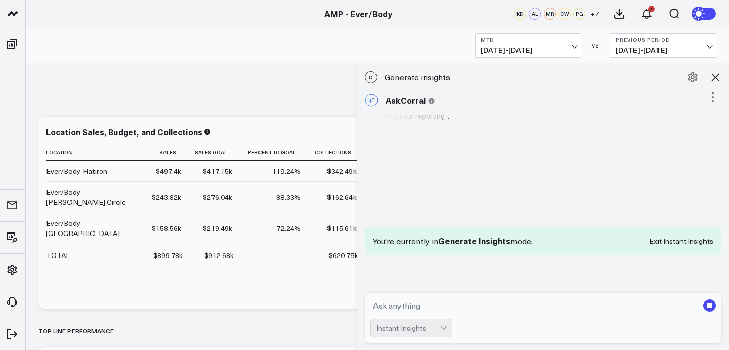
click at [479, 306] on textarea at bounding box center [534, 305] width 328 height 18
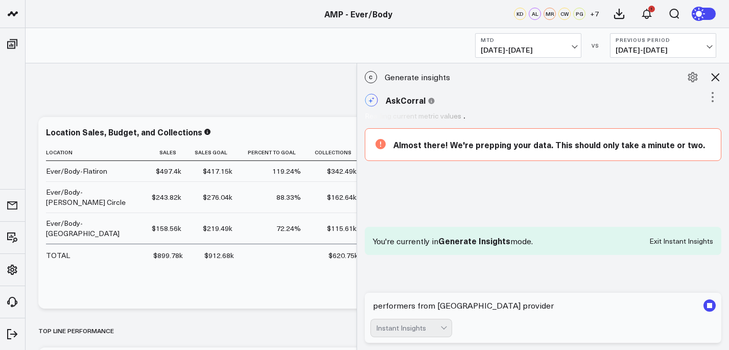
type textarea "performers from williamsburg providers"
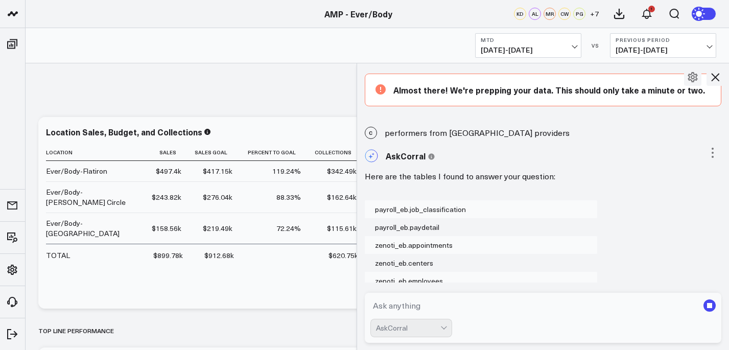
scroll to position [217, 0]
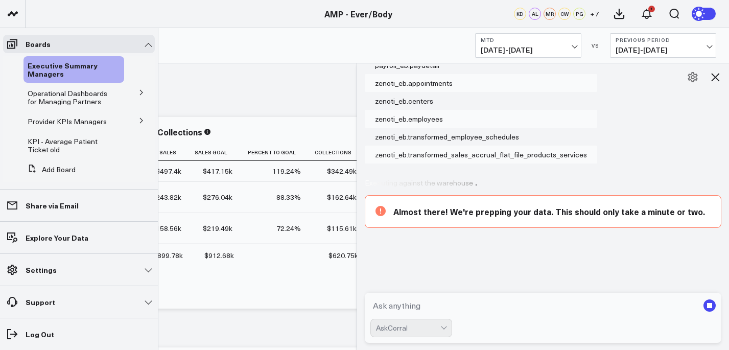
click at [128, 94] on button at bounding box center [141, 91] width 27 height 15
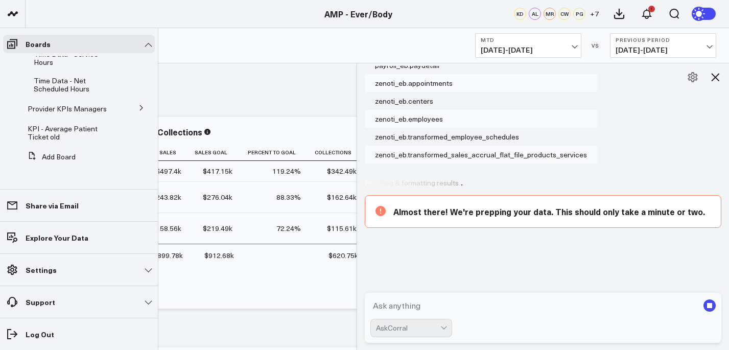
scroll to position [282, 0]
click at [136, 100] on button at bounding box center [141, 107] width 27 height 15
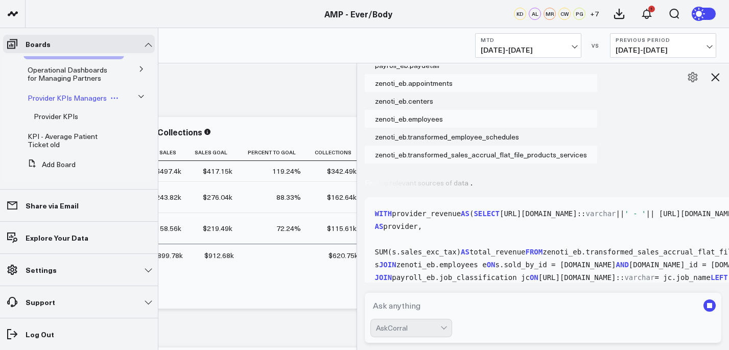
scroll to position [28, 0]
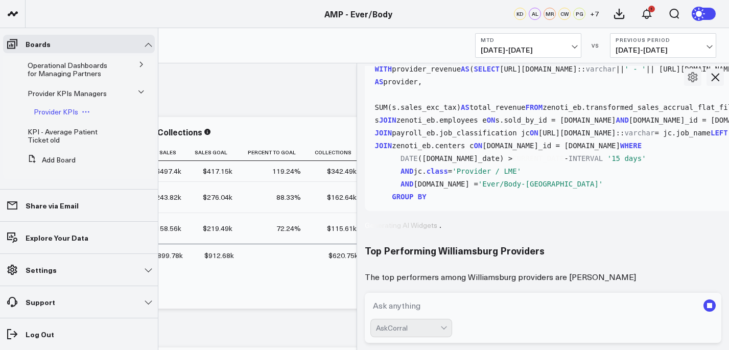
click at [65, 116] on span "Provider KPIs" at bounding box center [56, 112] width 44 height 10
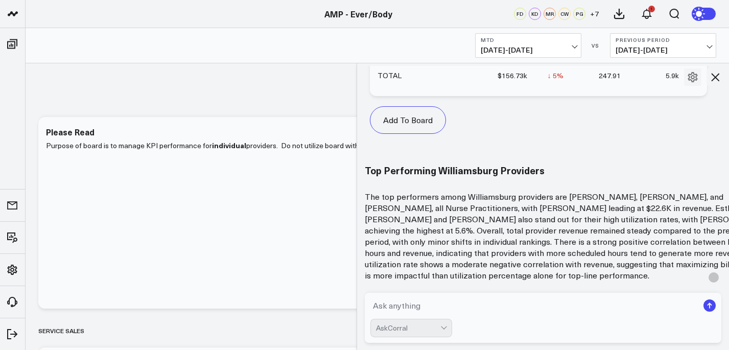
scroll to position [1732, 0]
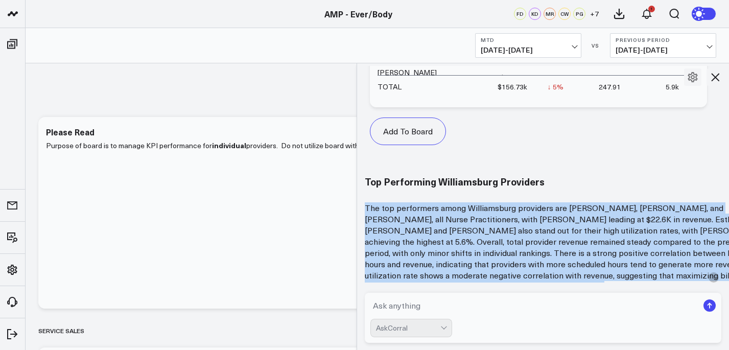
drag, startPoint x: 366, startPoint y: 127, endPoint x: 592, endPoint y: 217, distance: 243.7
click at [592, 217] on p "The top performers among Williamsburg providers are Julie Skowronski, Christoph…" at bounding box center [569, 247] width 408 height 90
copy p "The top performers among Williamsburg providers are Julie Skowronski, Christoph…"
click at [476, 205] on p "The top performers among Williamsburg providers are Julie Skowronski, Christoph…" at bounding box center [569, 247] width 408 height 90
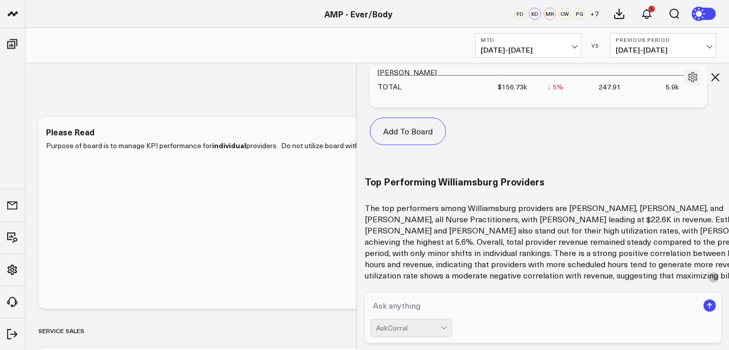
click at [446, 307] on textarea at bounding box center [534, 305] width 328 height 18
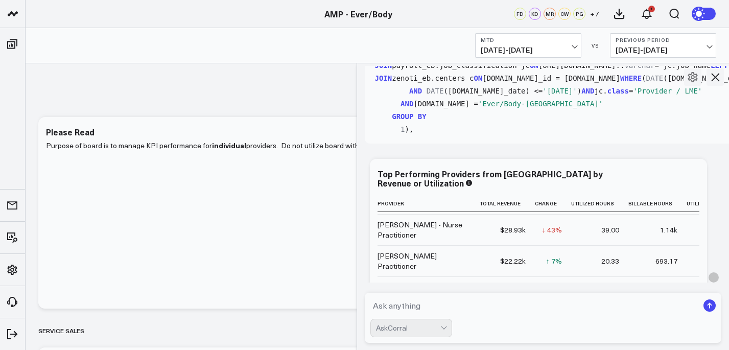
scroll to position [65, 0]
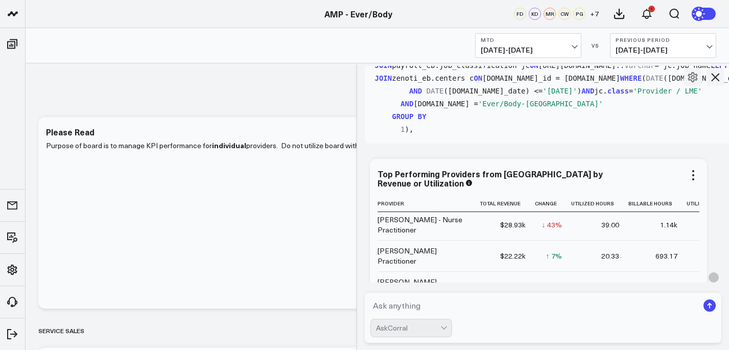
click at [382, 214] on div "[PERSON_NAME] - Nurse Practitioner" at bounding box center [423, 224] width 93 height 20
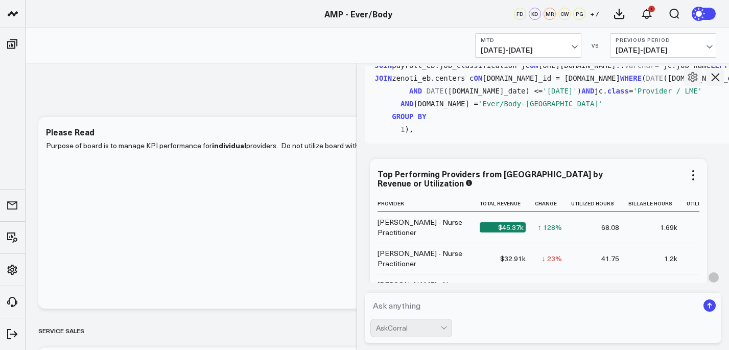
drag, startPoint x: 375, startPoint y: 141, endPoint x: 501, endPoint y: 232, distance: 155.5
click at [502, 233] on div "Top Performing Providers from Williamsburg by Revenue or Utilization Provider T…" at bounding box center [538, 254] width 337 height 191
drag, startPoint x: 523, startPoint y: 242, endPoint x: 451, endPoint y: 196, distance: 85.3
click at [451, 196] on table "Provider Total Revenue Change Utilized Hours Billable Hours Utilization Rate Ju…" at bounding box center [557, 307] width 361 height 225
drag, startPoint x: 374, startPoint y: 142, endPoint x: 572, endPoint y: 261, distance: 231.5
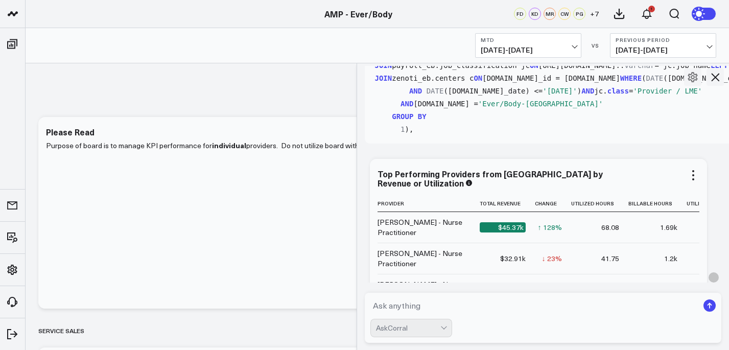
click at [573, 254] on div "Top Performing Providers from Williamsburg by Revenue or Utilization Provider T…" at bounding box center [538, 254] width 337 height 191
click at [687, 169] on icon at bounding box center [693, 175] width 12 height 12
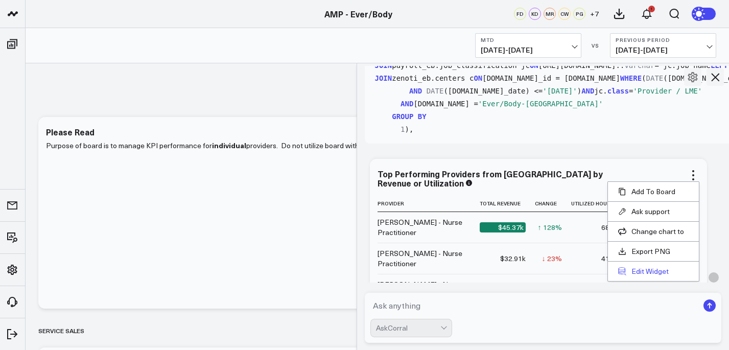
click at [646, 267] on button "Edit Widget" at bounding box center [653, 271] width 70 height 9
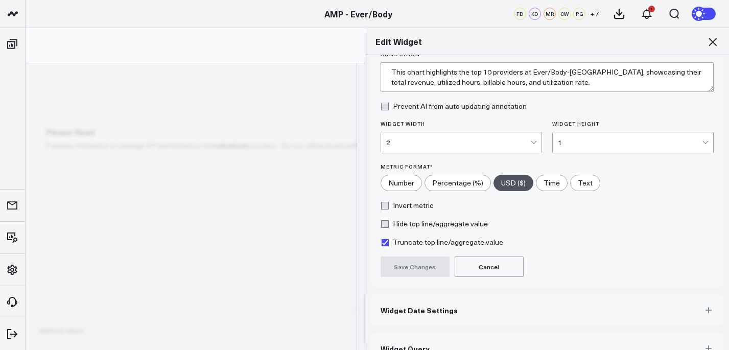
scroll to position [106, 0]
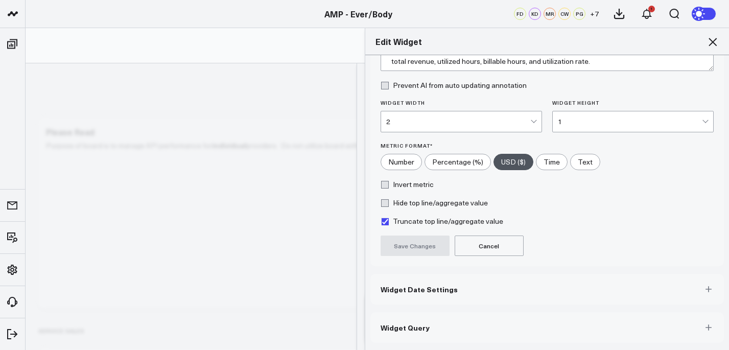
click at [566, 244] on div "Save Changes Cancel" at bounding box center [546, 245] width 333 height 20
click at [718, 35] on div "Edit Widget" at bounding box center [547, 41] width 364 height 27
click at [717, 38] on icon at bounding box center [712, 42] width 12 height 12
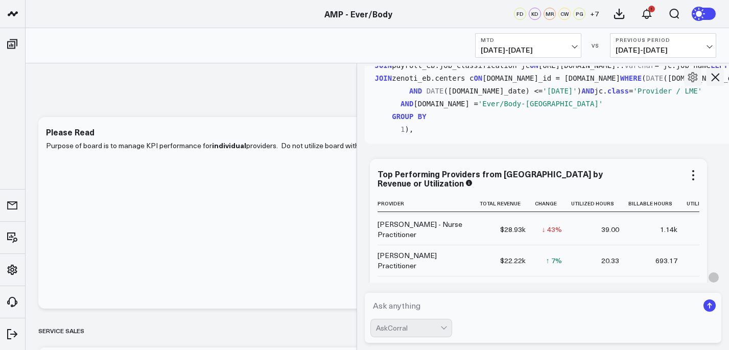
scroll to position [65, 0]
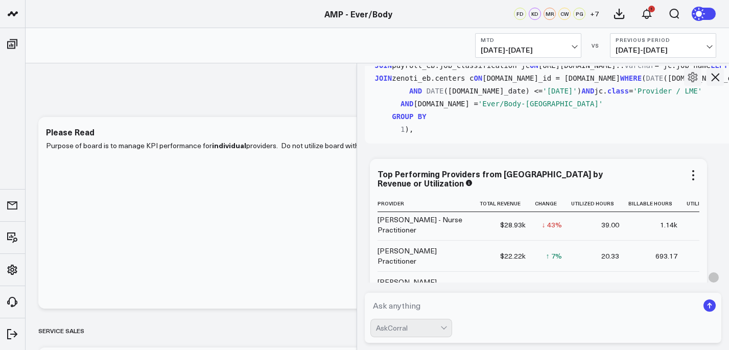
drag, startPoint x: 673, startPoint y: 251, endPoint x: 545, endPoint y: 214, distance: 133.3
click at [545, 214] on table "Provider Total Revenue Change Utilized Hours Billable Hours Utilization Rate Ju…" at bounding box center [557, 242] width 361 height 225
click at [701, 159] on div "Top Performing Providers from Williamsburg by Revenue or Utilization Provider T…" at bounding box center [538, 254] width 337 height 191
click at [692, 178] on icon at bounding box center [693, 179] width 2 height 2
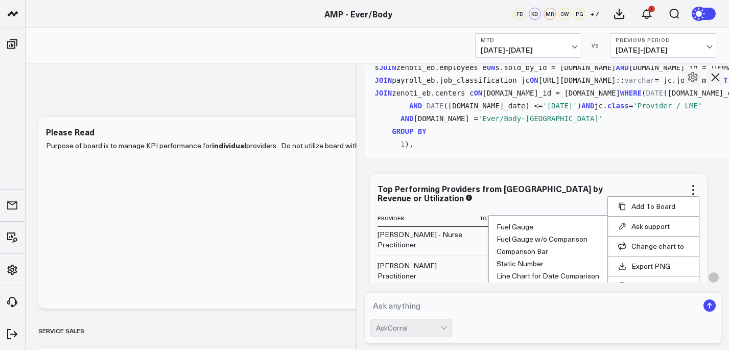
scroll to position [1474, 0]
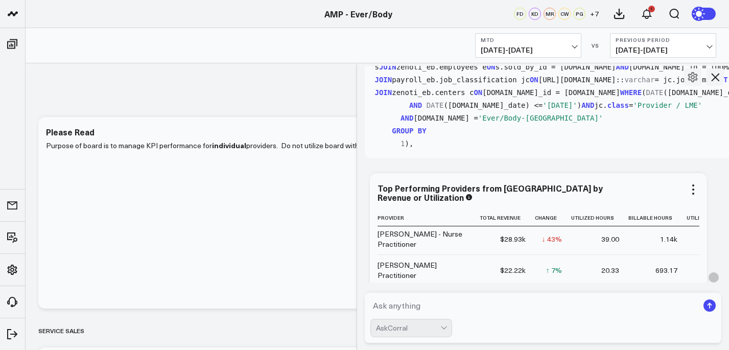
click at [622, 317] on td "32.33" at bounding box center [599, 332] width 57 height 31
click at [518, 234] on div "$28.93k" at bounding box center [513, 239] width 26 height 10
click at [517, 234] on div "$28.93k" at bounding box center [513, 239] width 26 height 10
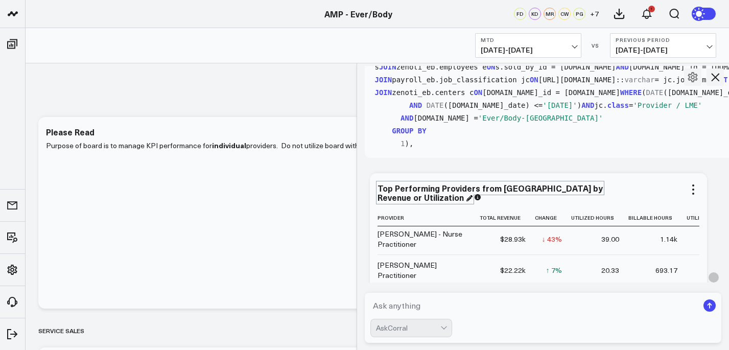
click at [401, 182] on div "Top Performing Providers from Williamsburg by Revenue or Utilization" at bounding box center [489, 192] width 225 height 20
click at [402, 182] on div "Top Performing Providers from Williamsburg by Revenue or Utilization" at bounding box center [489, 192] width 225 height 20
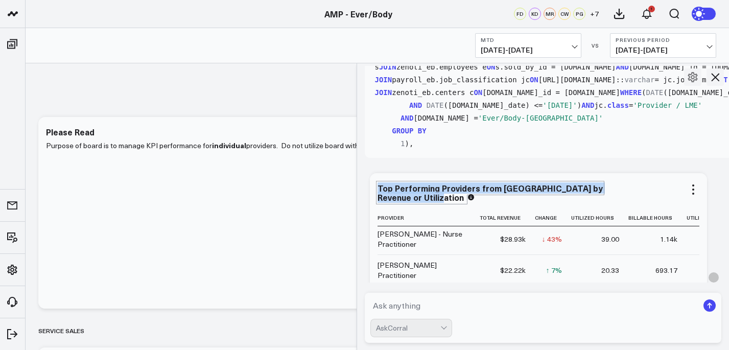
click at [401, 182] on div "Top Performing Providers from Williamsburg by Revenue or Utilization" at bounding box center [489, 192] width 225 height 20
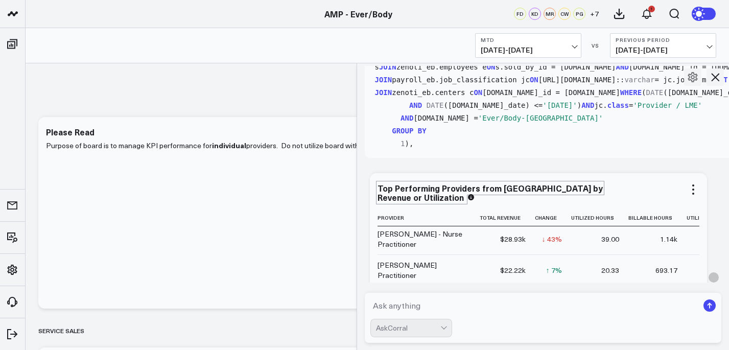
drag, startPoint x: 415, startPoint y: 117, endPoint x: 441, endPoint y: 166, distance: 55.1
click at [441, 183] on div "Top Performing Providers from Williamsburg by Revenue or Utilization Provider T…" at bounding box center [538, 268] width 322 height 171
click at [387, 209] on th "Provider" at bounding box center [428, 217] width 102 height 17
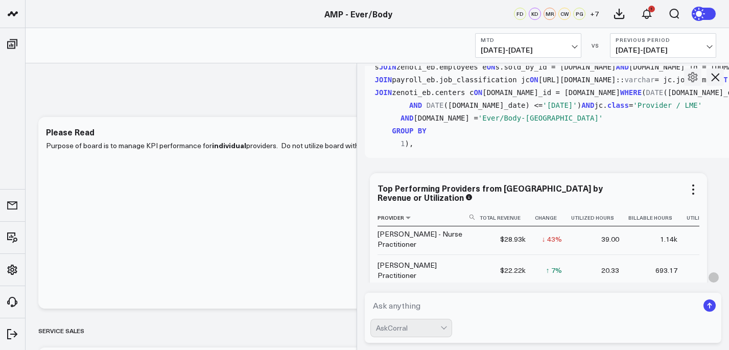
click at [387, 209] on th "Provider" at bounding box center [428, 217] width 102 height 17
click at [376, 173] on div "Top Performing Providers from Williamsburg by Revenue or Utilization Provider T…" at bounding box center [538, 268] width 337 height 191
click at [377, 229] on div "[PERSON_NAME] - Nurse Practitioner" at bounding box center [423, 239] width 93 height 20
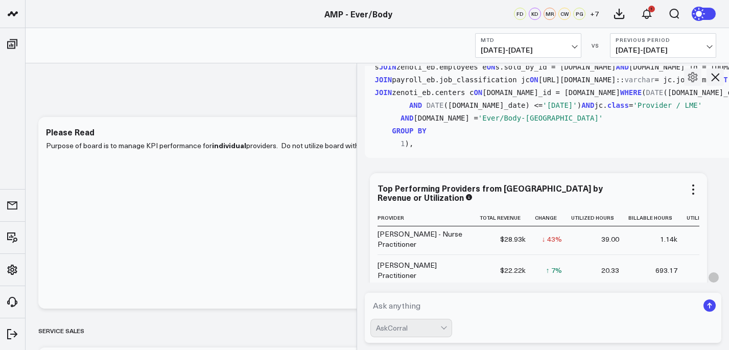
drag, startPoint x: 378, startPoint y: 155, endPoint x: 512, endPoint y: 221, distance: 149.6
click at [514, 221] on tbody "Julie Skowronski - Nurse Practitioner $45.37k ↑ 128% Previous $19.89k 68.08 1.6…" at bounding box center [557, 254] width 361 height 186
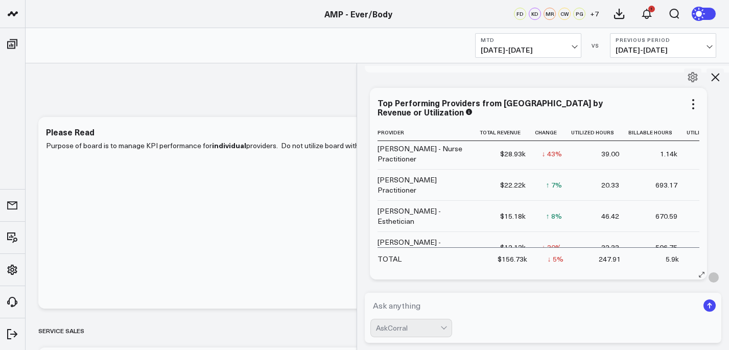
scroll to position [1577, 0]
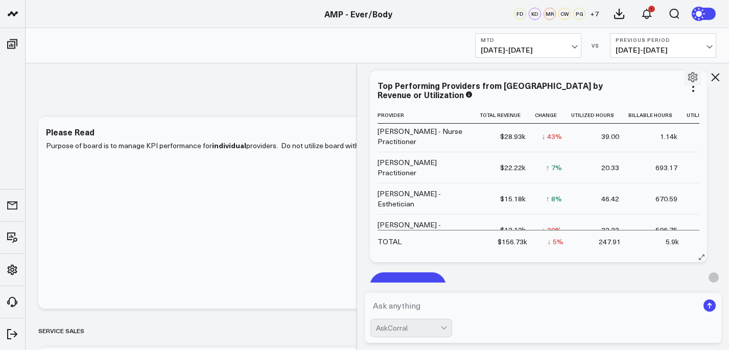
click at [421, 272] on button "Add To Board" at bounding box center [408, 286] width 76 height 28
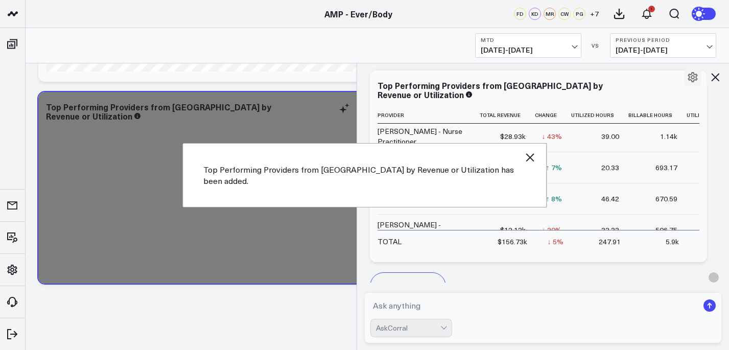
scroll to position [3357, 0]
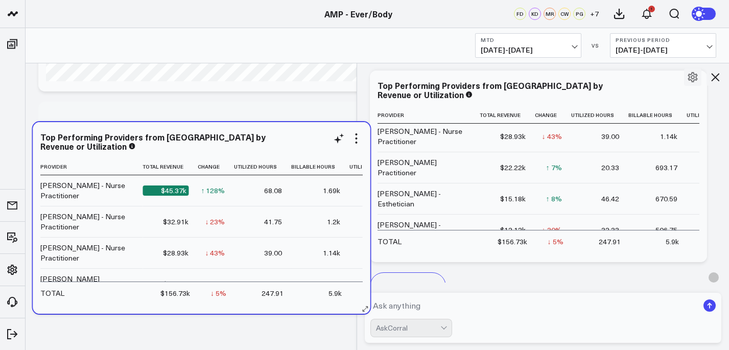
drag, startPoint x: 42, startPoint y: 152, endPoint x: 26, endPoint y: 154, distance: 16.0
click at [33, 155] on div "Top Performing Providers from Williamsburg by Revenue or Utilization Provider T…" at bounding box center [201, 217] width 337 height 191
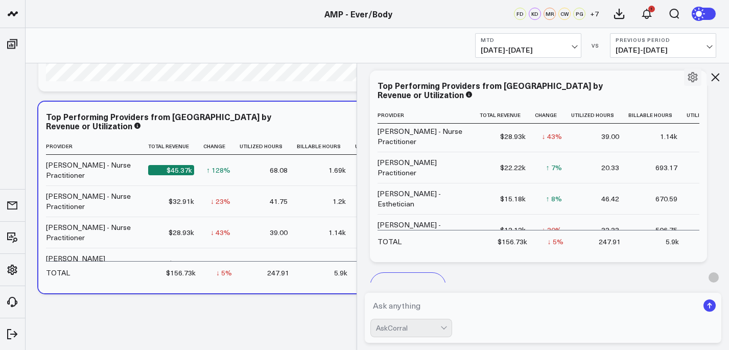
click at [720, 73] on icon at bounding box center [715, 77] width 12 height 12
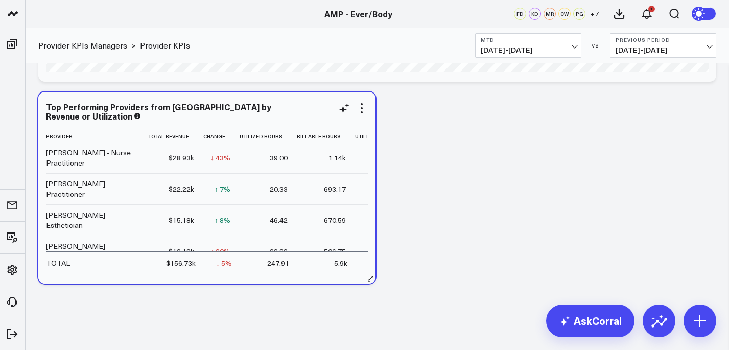
scroll to position [0, 0]
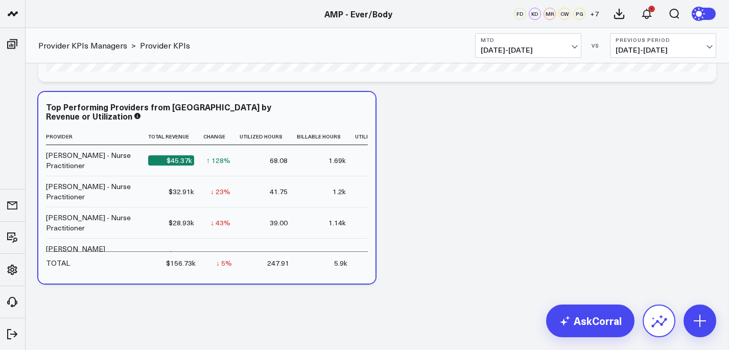
click at [659, 327] on icon at bounding box center [659, 320] width 16 height 16
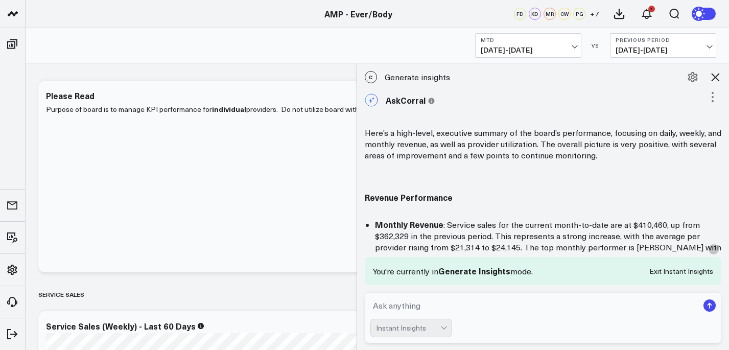
click at [721, 74] on button at bounding box center [714, 76] width 17 height 17
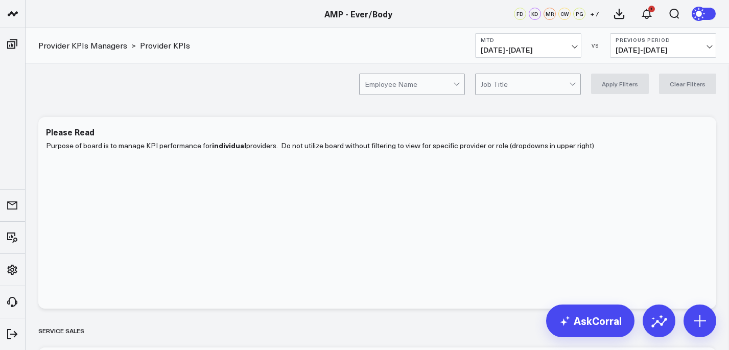
click at [448, 80] on div at bounding box center [409, 84] width 88 height 20
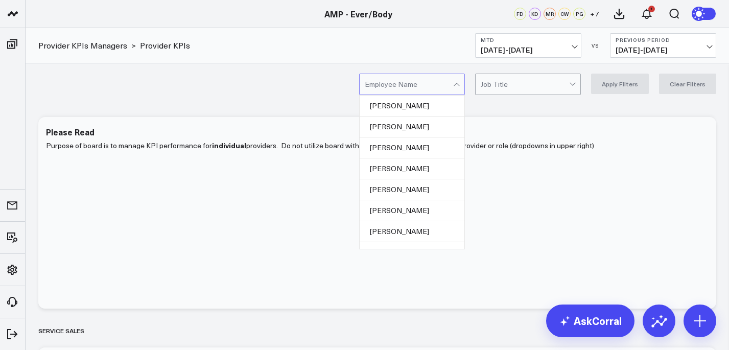
click at [510, 92] on div at bounding box center [524, 84] width 88 height 20
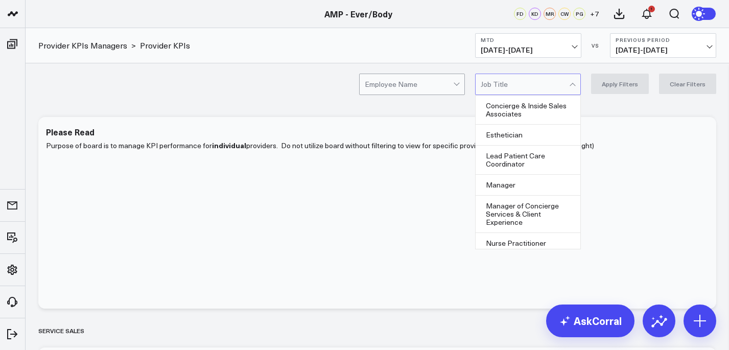
click at [568, 84] on div at bounding box center [524, 84] width 88 height 20
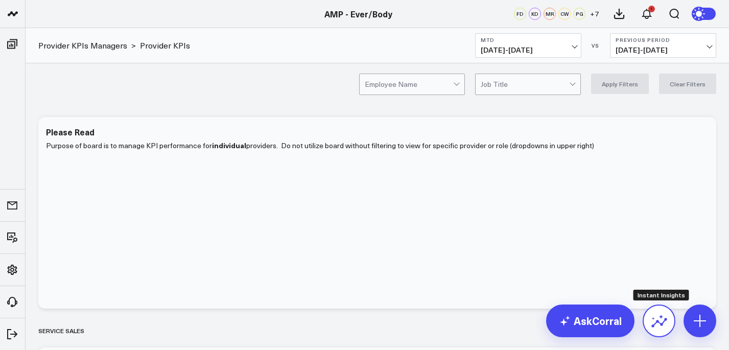
click at [658, 330] on button at bounding box center [658, 320] width 33 height 33
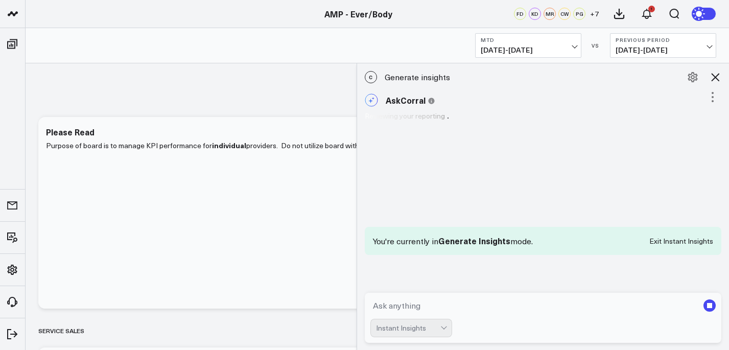
click at [446, 303] on textarea at bounding box center [534, 305] width 328 height 18
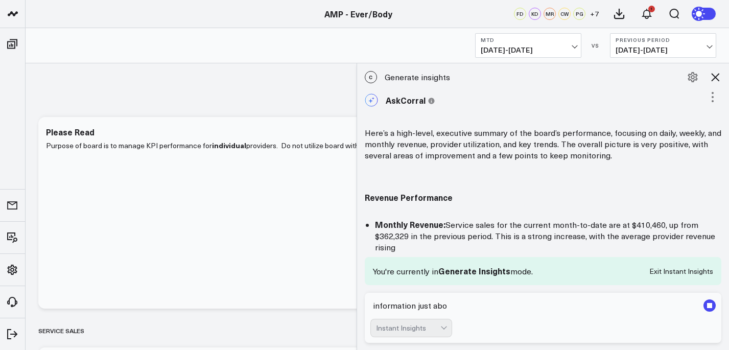
scroll to position [5, 0]
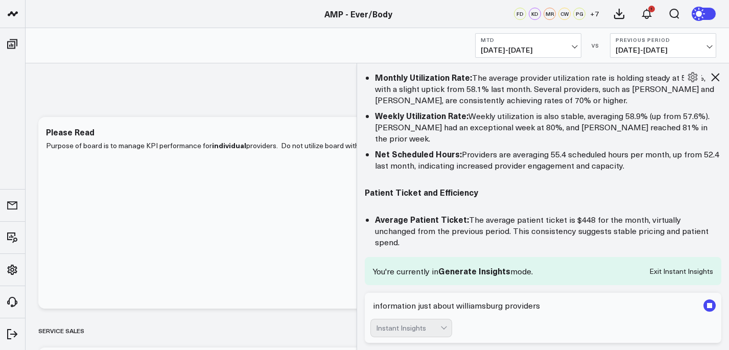
type textarea "information just about williamsburg providers"
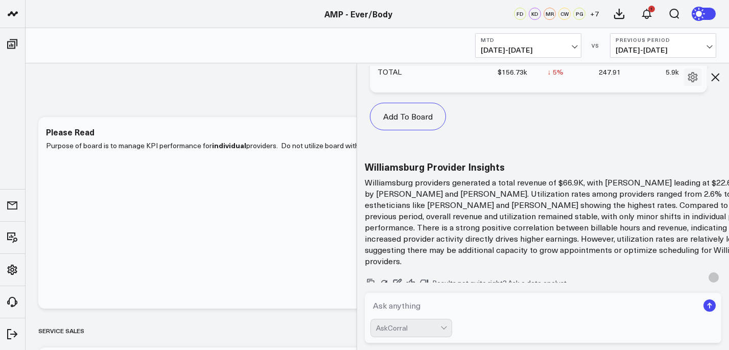
scroll to position [1408, 0]
drag, startPoint x: 364, startPoint y: 160, endPoint x: 682, endPoint y: 245, distance: 329.1
click at [685, 246] on p "Williamsburg providers generated a total revenue of $66.9K, with Julie Skowrons…" at bounding box center [569, 223] width 408 height 90
copy p "Williamsburg providers generated a total revenue of $66.9K, with Julie Skowrons…"
